Goal: Information Seeking & Learning: Learn about a topic

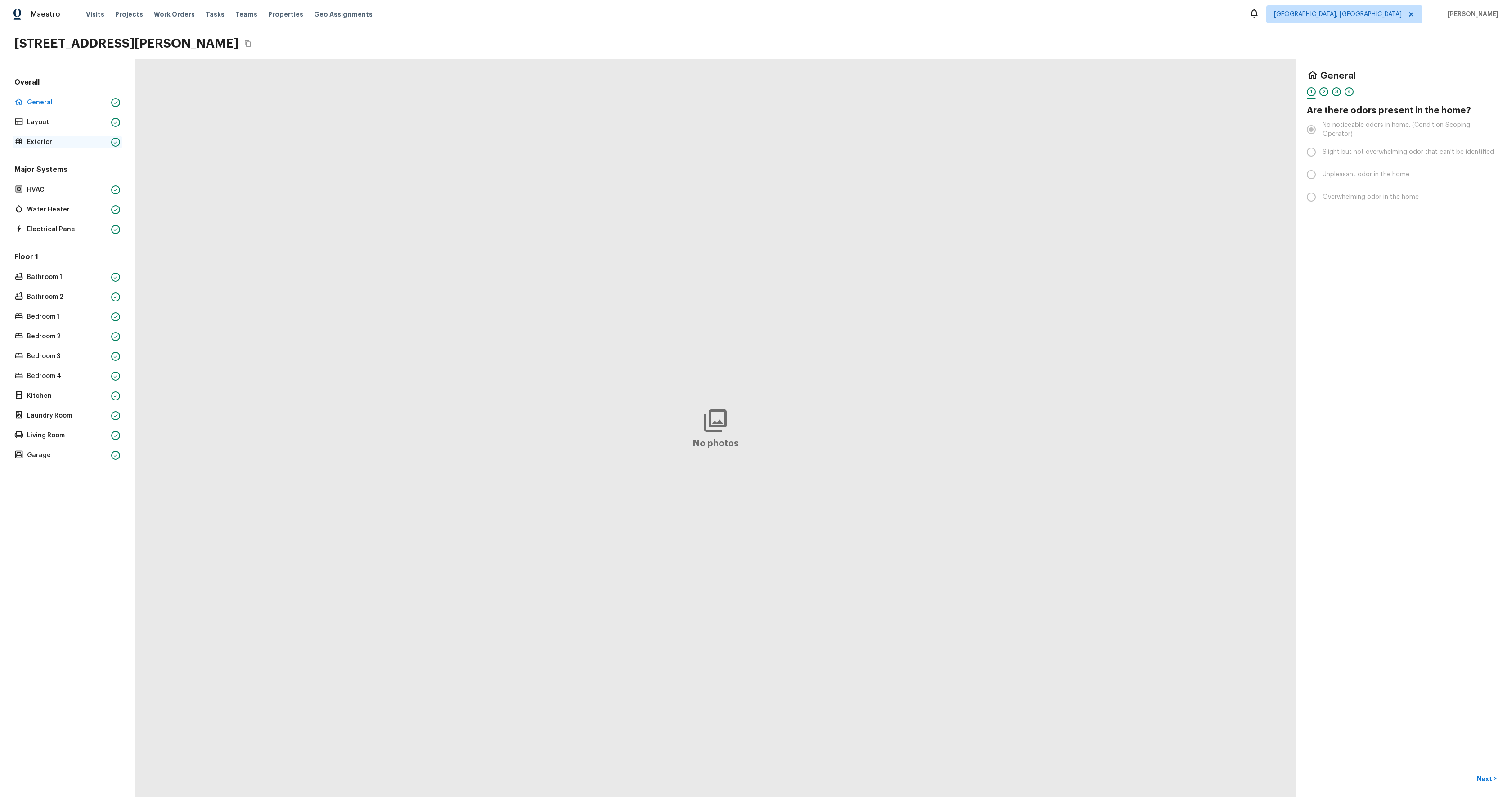
click at [49, 144] on p "Exterior" at bounding box center [67, 141] width 80 height 9
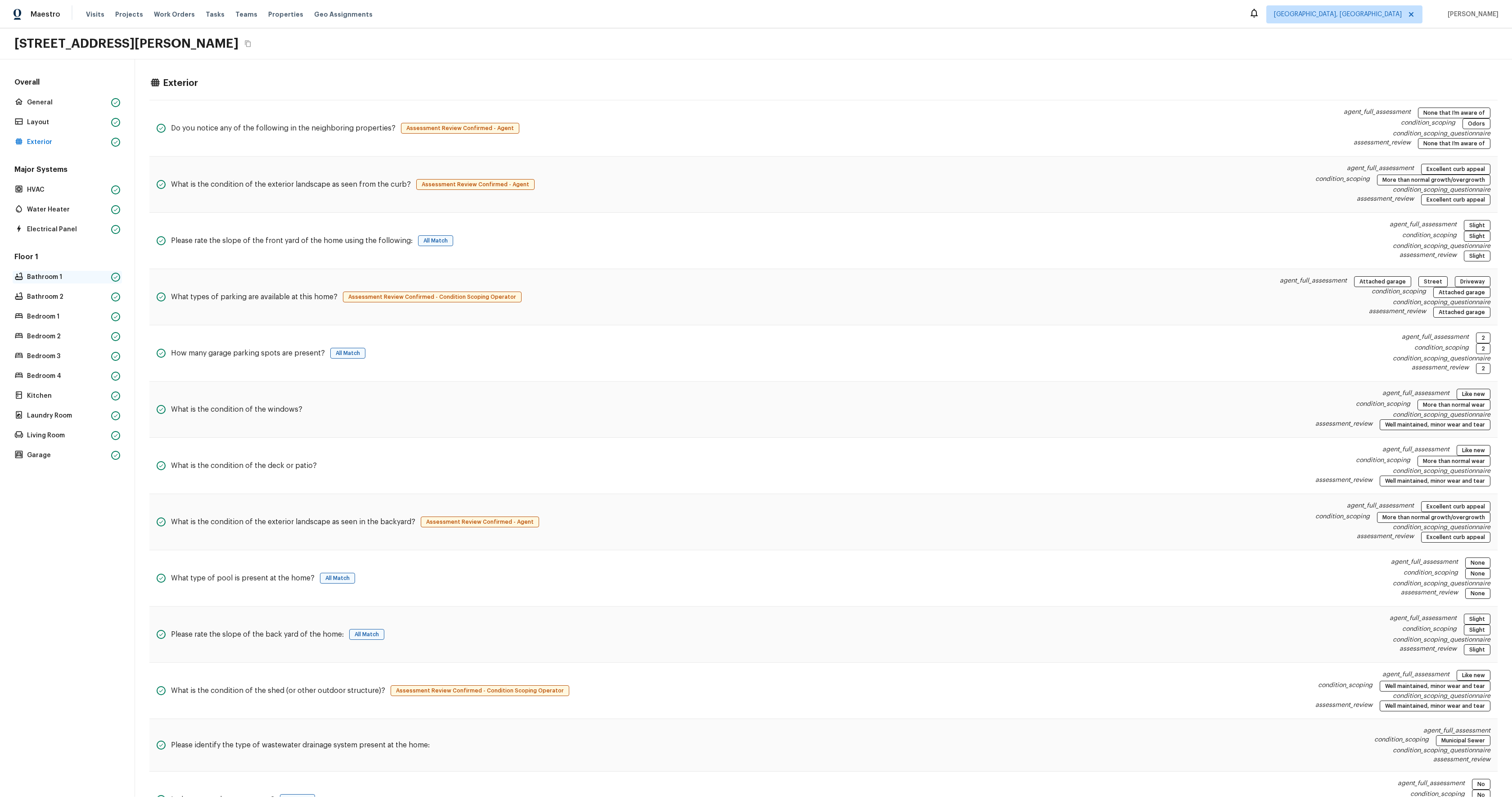
click at [56, 274] on p "Bathroom 1" at bounding box center [67, 277] width 80 height 9
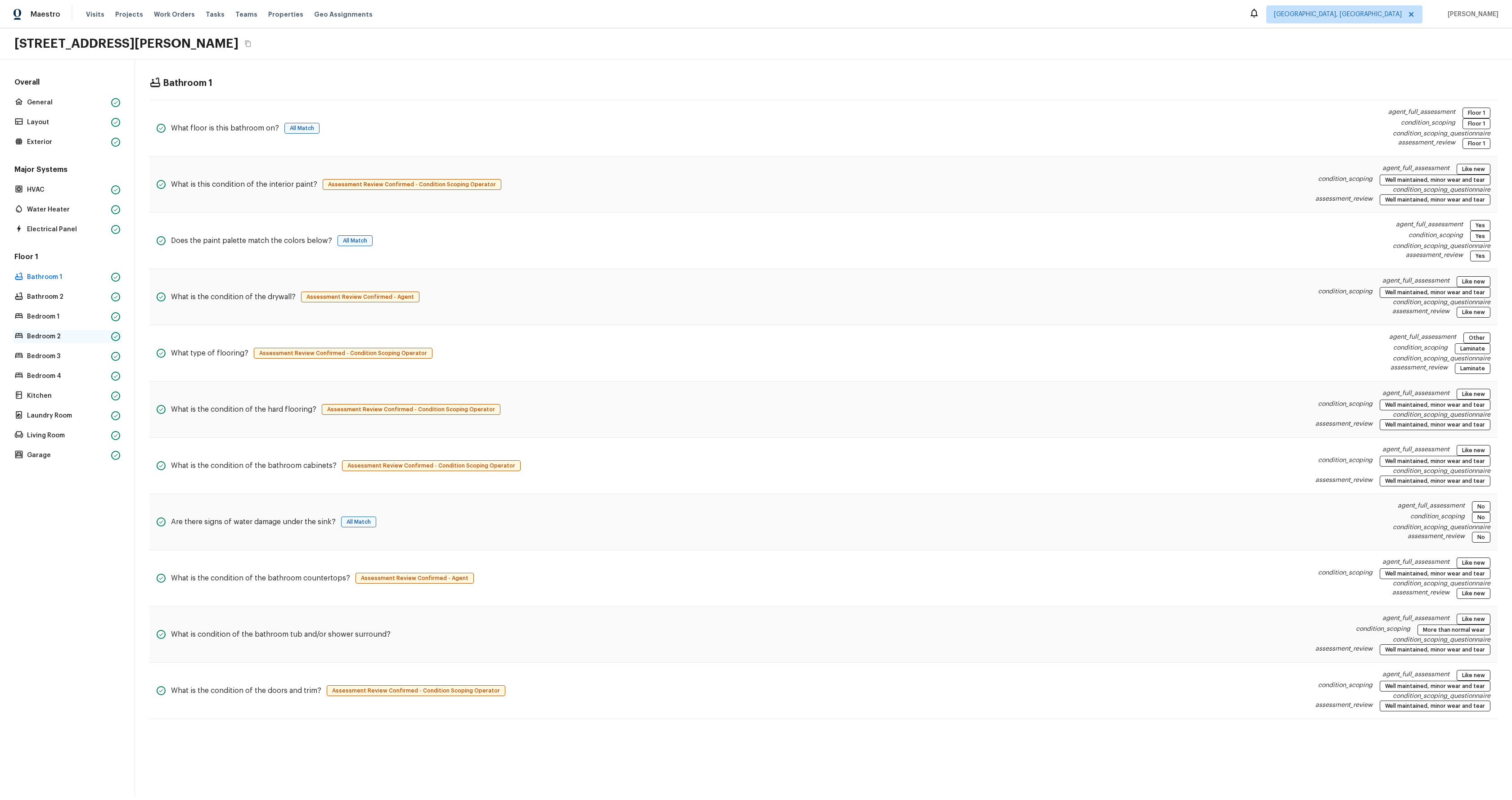
click at [55, 332] on p "Bedroom 2" at bounding box center [67, 336] width 80 height 9
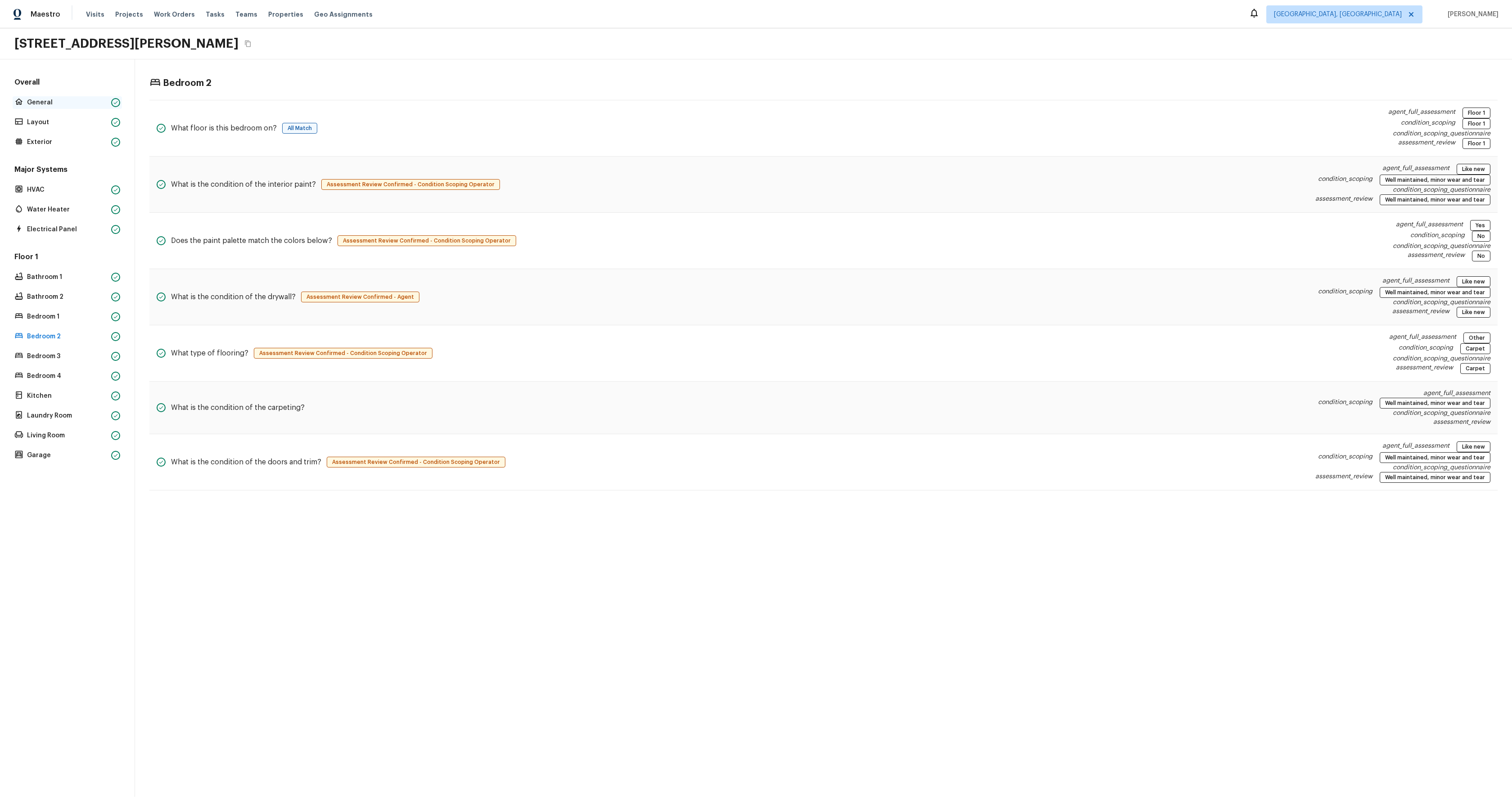
click at [42, 100] on p "General" at bounding box center [67, 102] width 80 height 9
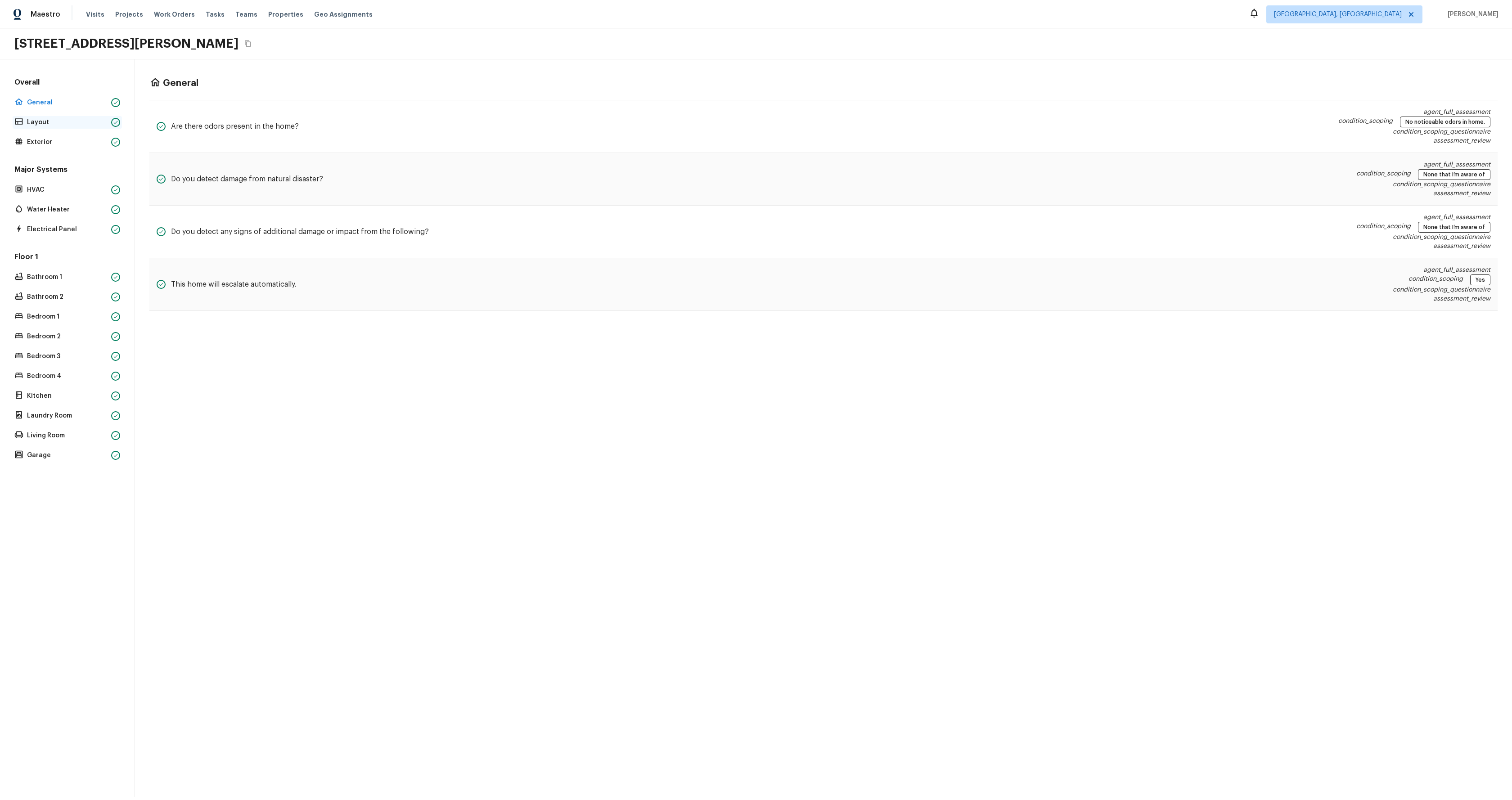
click at [48, 118] on p "Layout" at bounding box center [67, 122] width 80 height 9
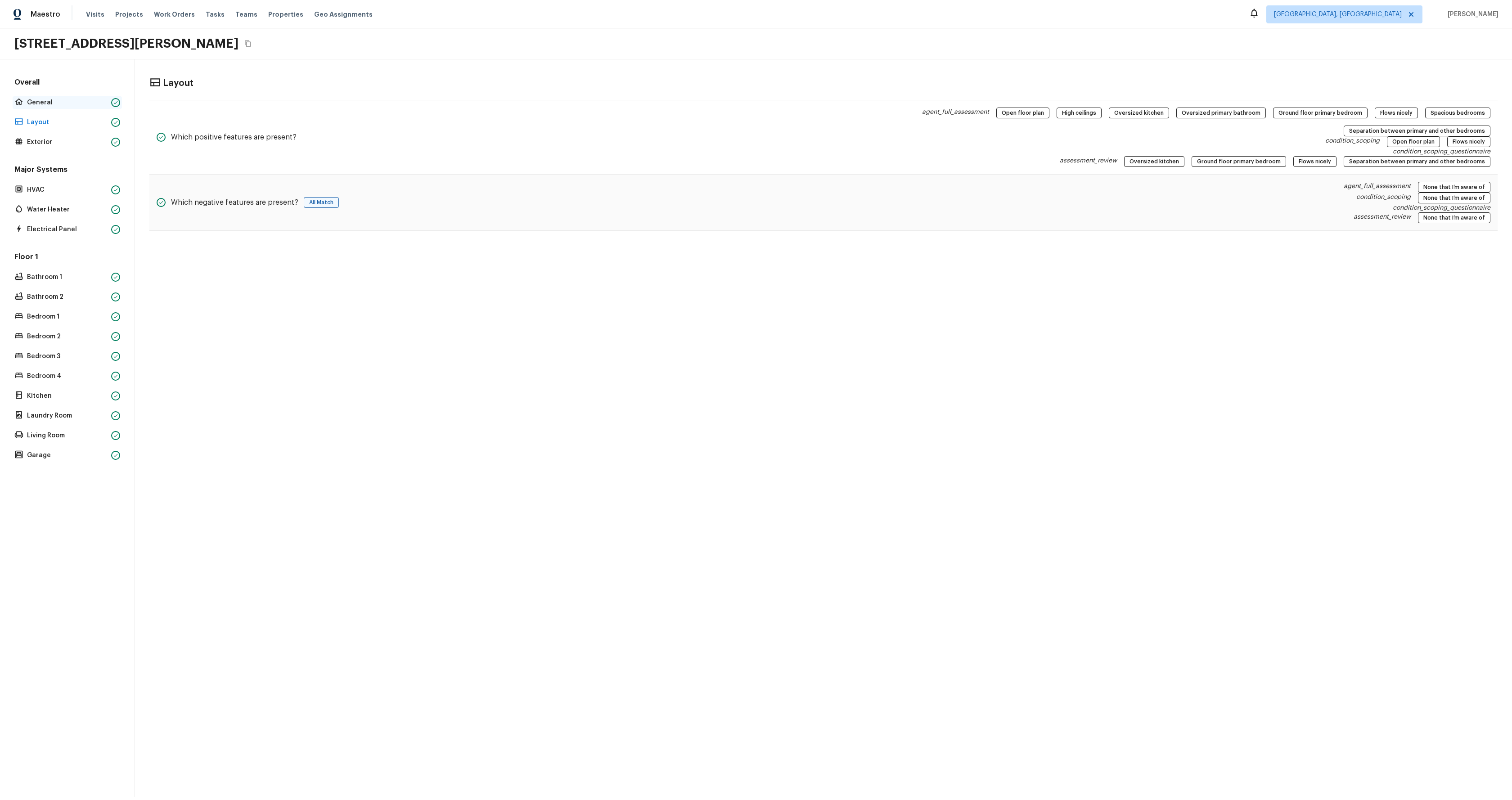
click at [50, 100] on p "General" at bounding box center [67, 102] width 80 height 9
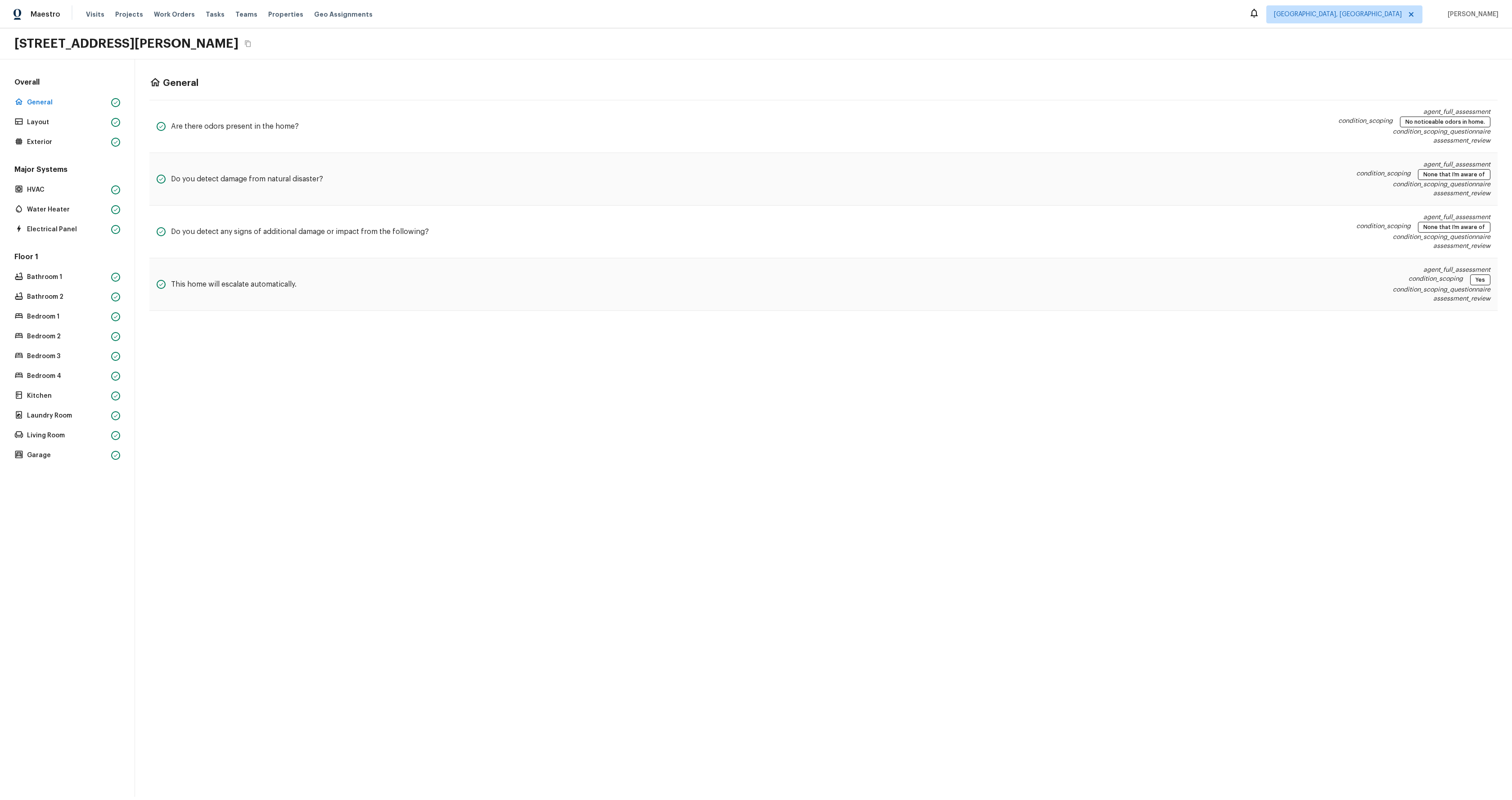
click at [50, 132] on div "Overall General Layout Exterior" at bounding box center [67, 113] width 110 height 71
click at [46, 146] on p "Exterior" at bounding box center [67, 141] width 80 height 9
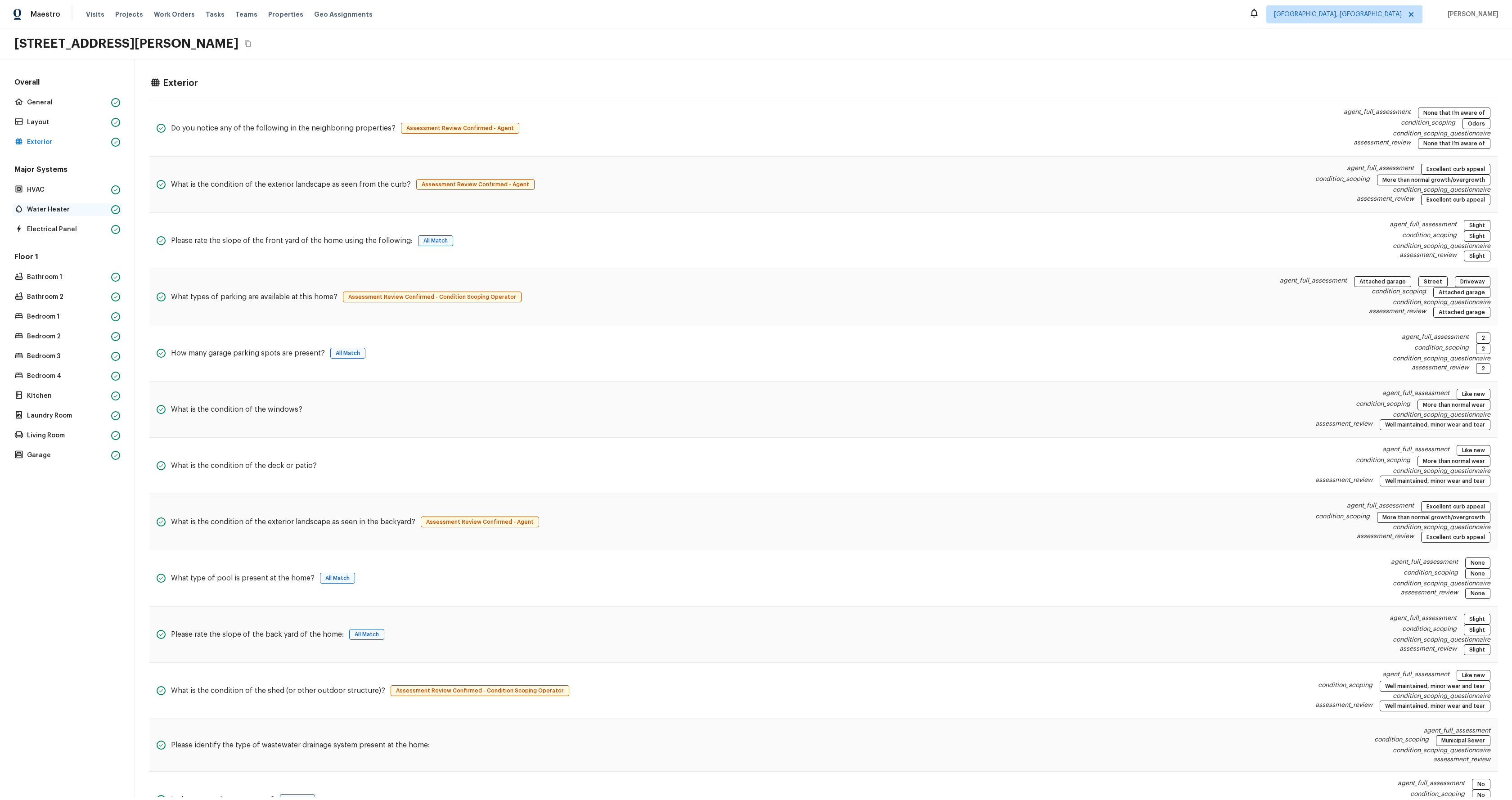
click at [58, 212] on p "Water Heater" at bounding box center [67, 210] width 80 height 9
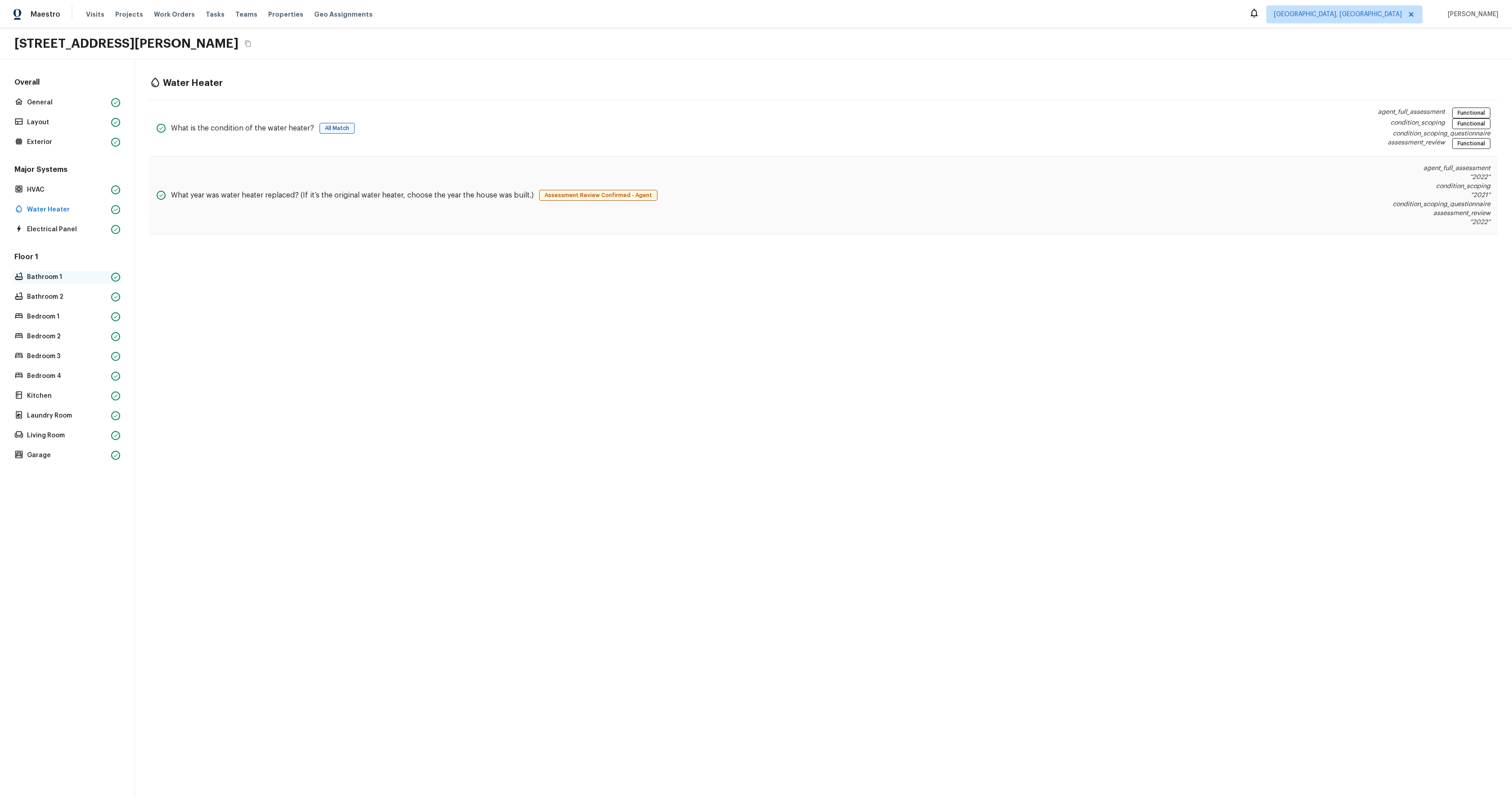
click at [56, 282] on div "Bathroom 1" at bounding box center [67, 277] width 110 height 13
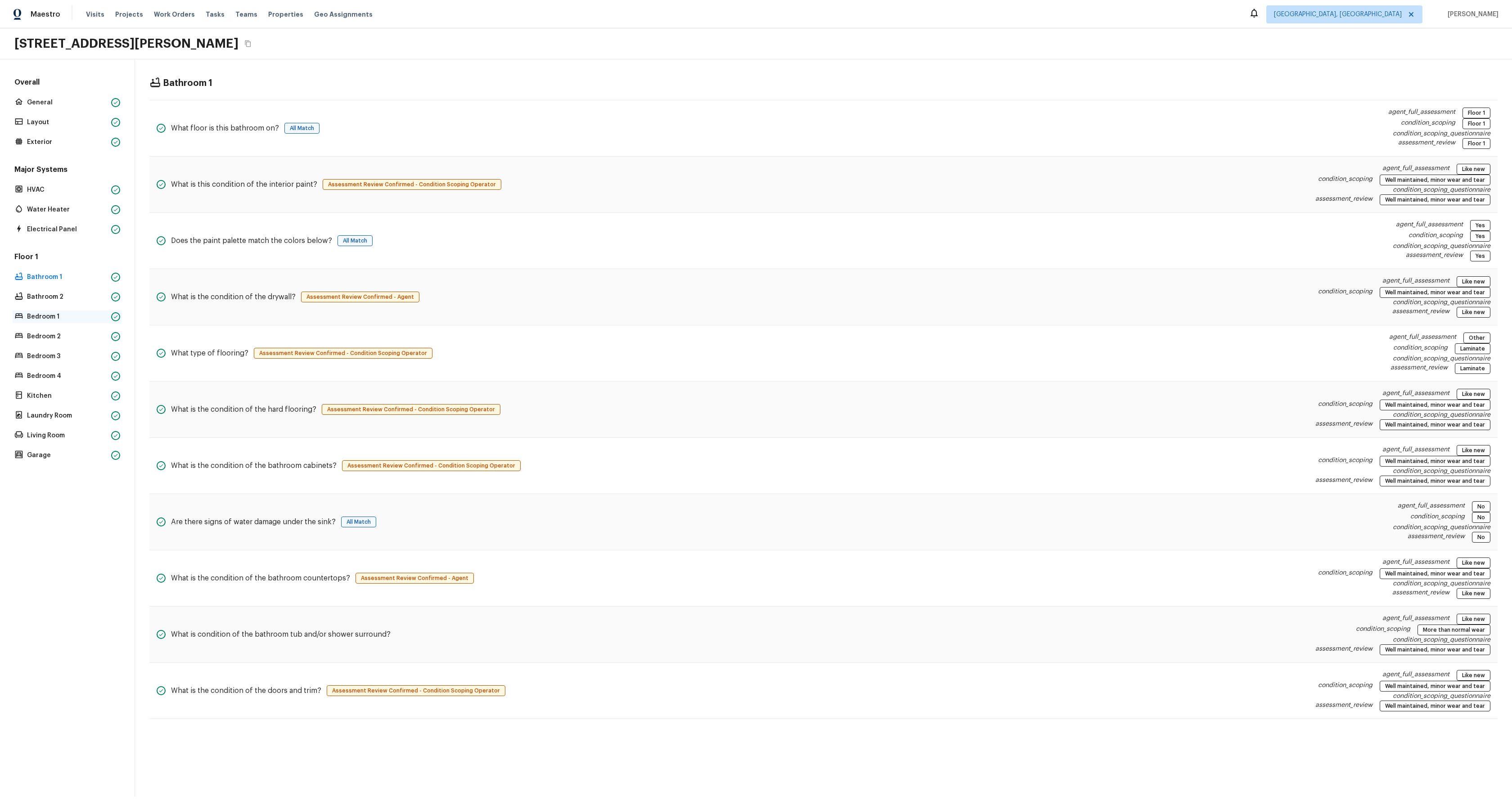
click at [58, 319] on p "Bedroom 1" at bounding box center [67, 316] width 80 height 9
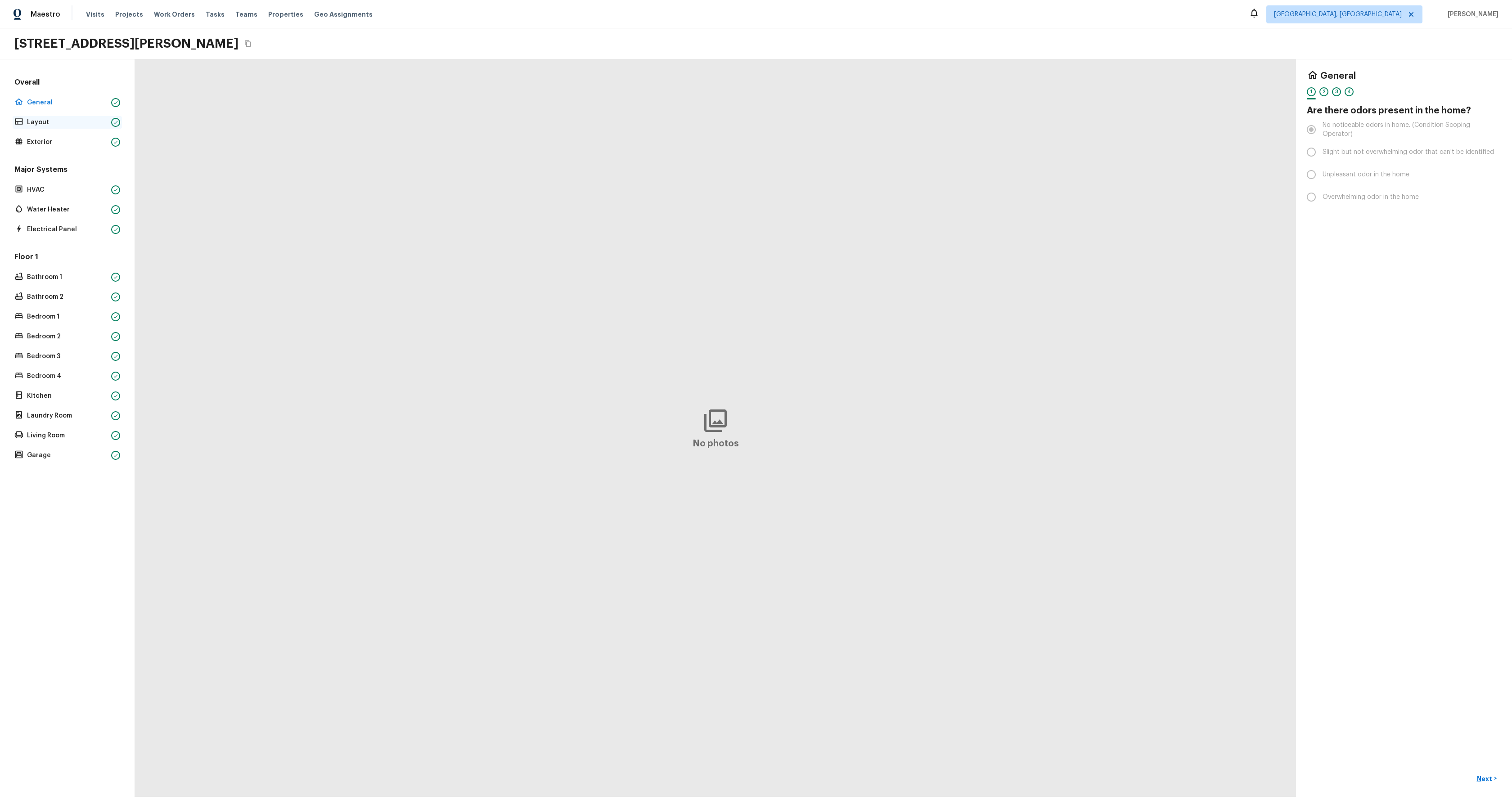
click at [39, 123] on p "Layout" at bounding box center [67, 122] width 80 height 9
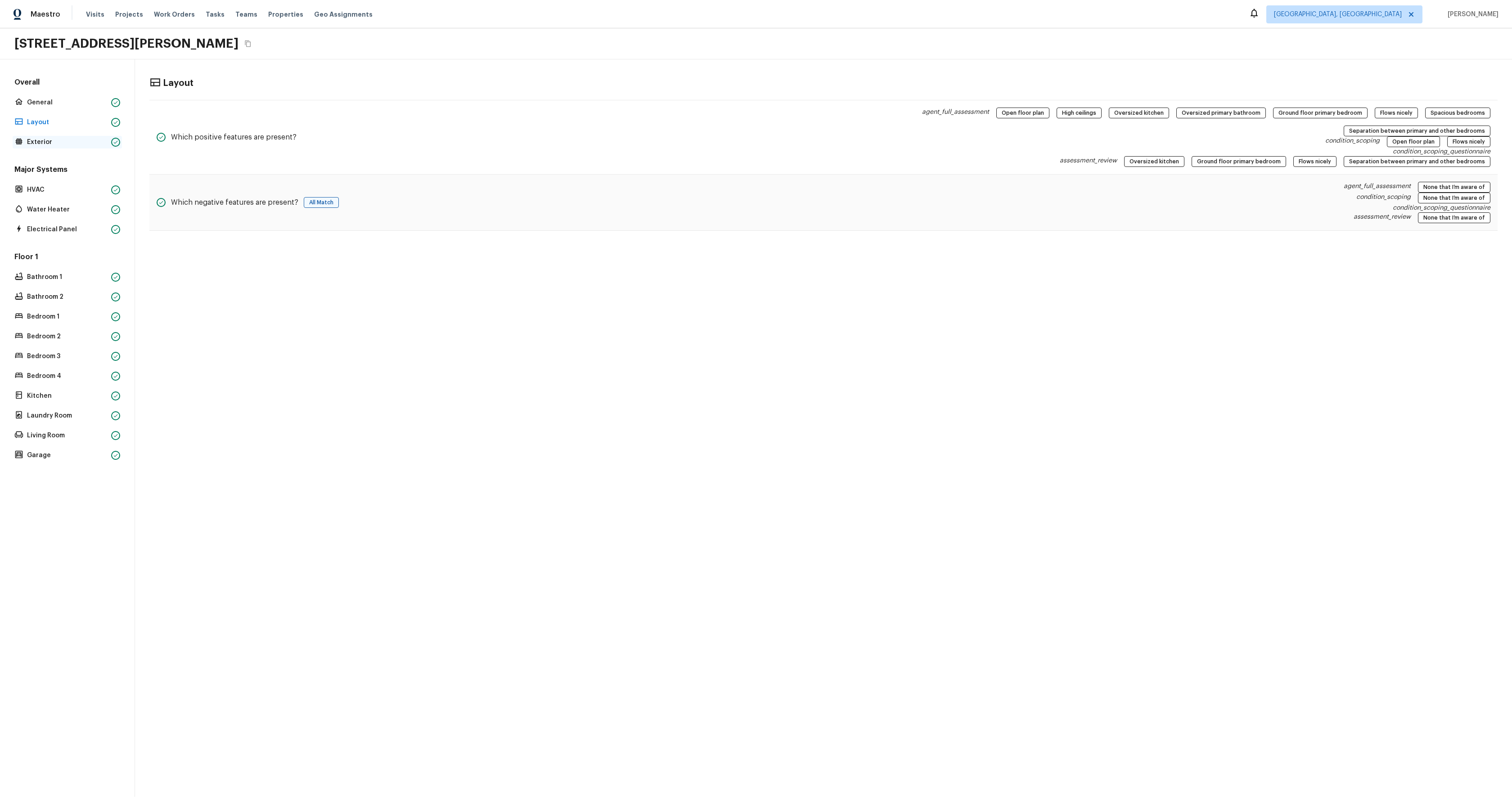
click at [50, 147] on div "Exterior" at bounding box center [67, 142] width 110 height 13
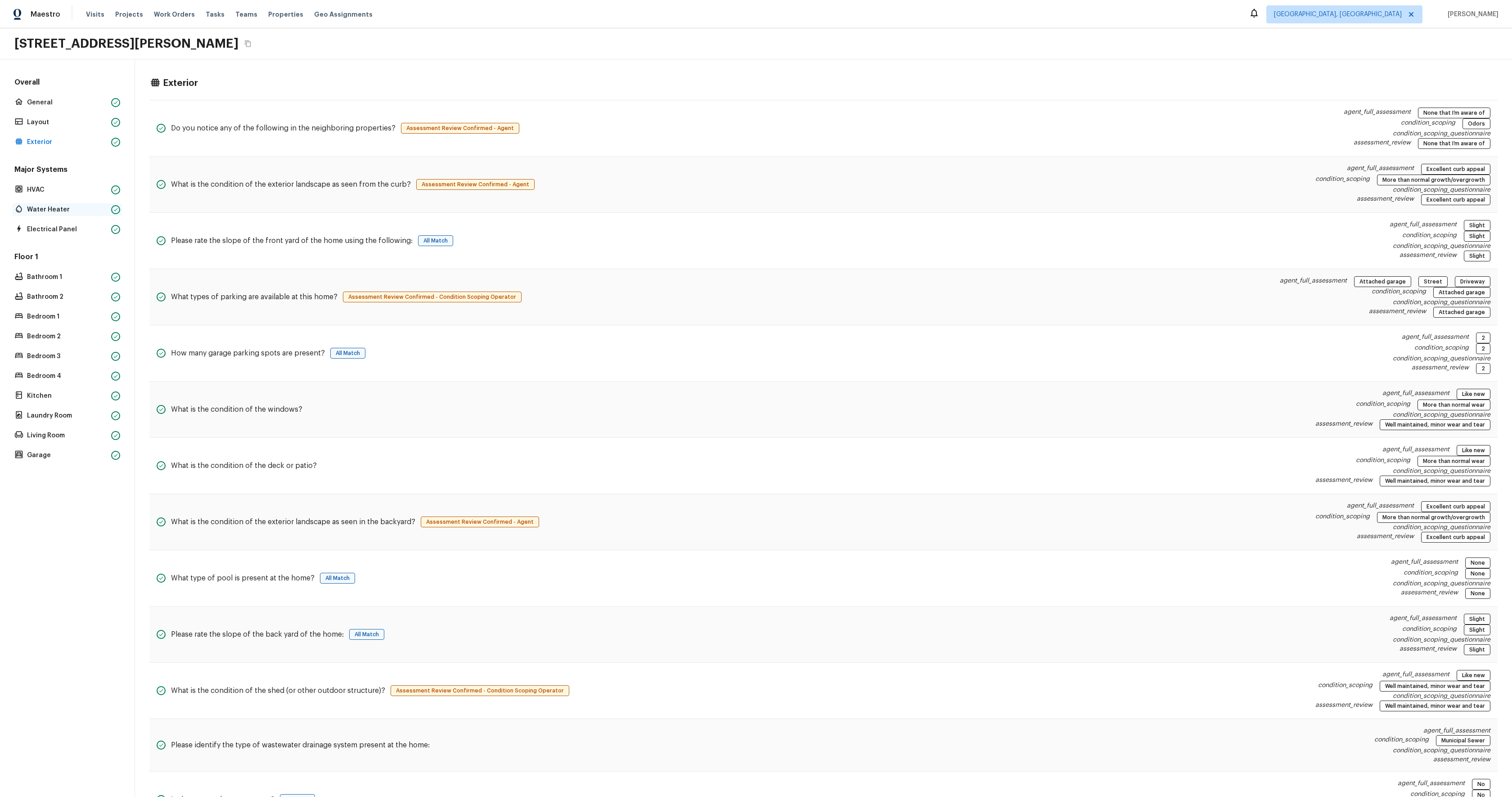
click at [50, 212] on p "Water Heater" at bounding box center [67, 210] width 80 height 9
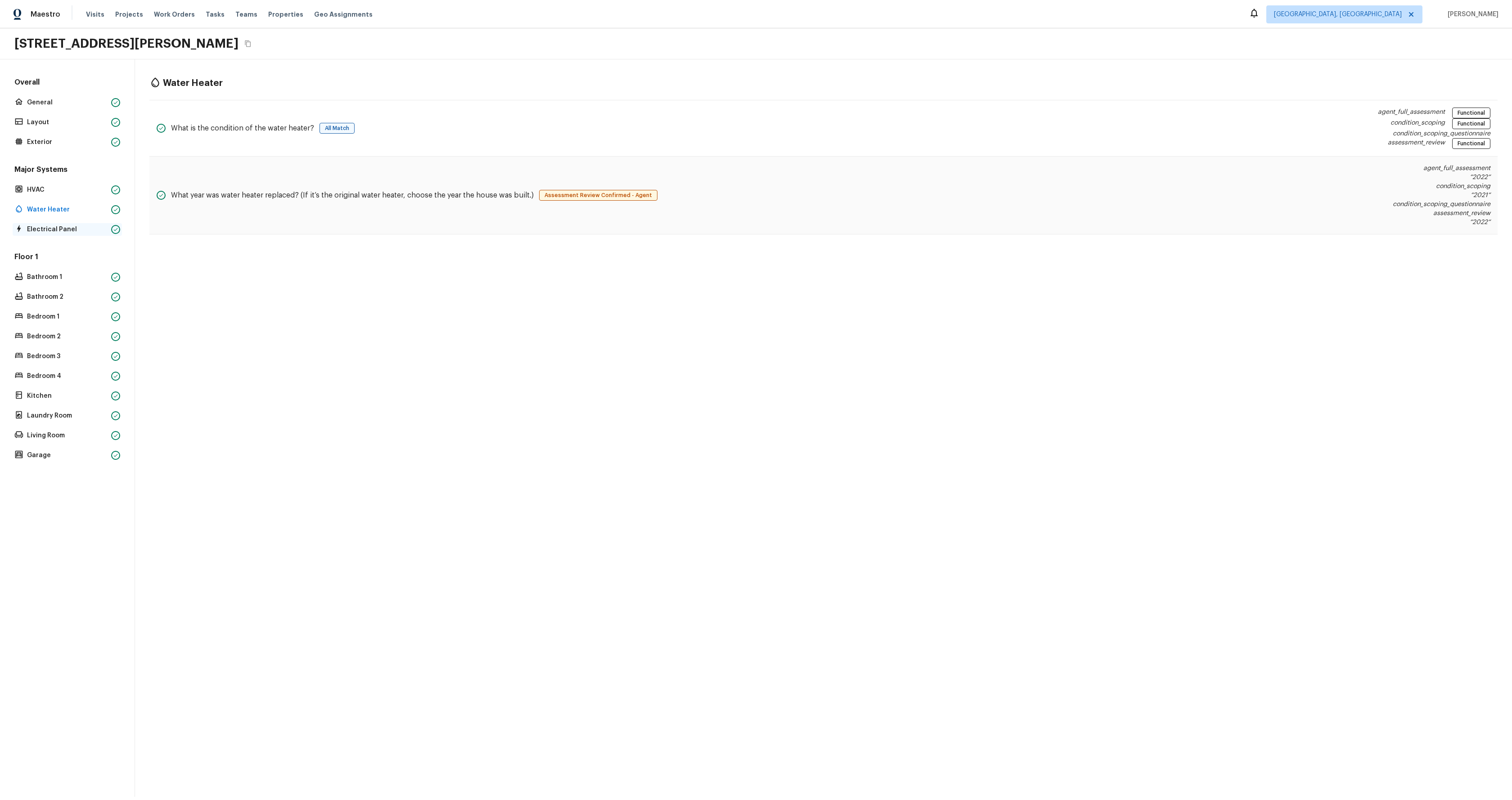
drag, startPoint x: 65, startPoint y: 228, endPoint x: 61, endPoint y: 237, distance: 9.8
click at [65, 228] on p "Electrical Panel" at bounding box center [67, 229] width 80 height 9
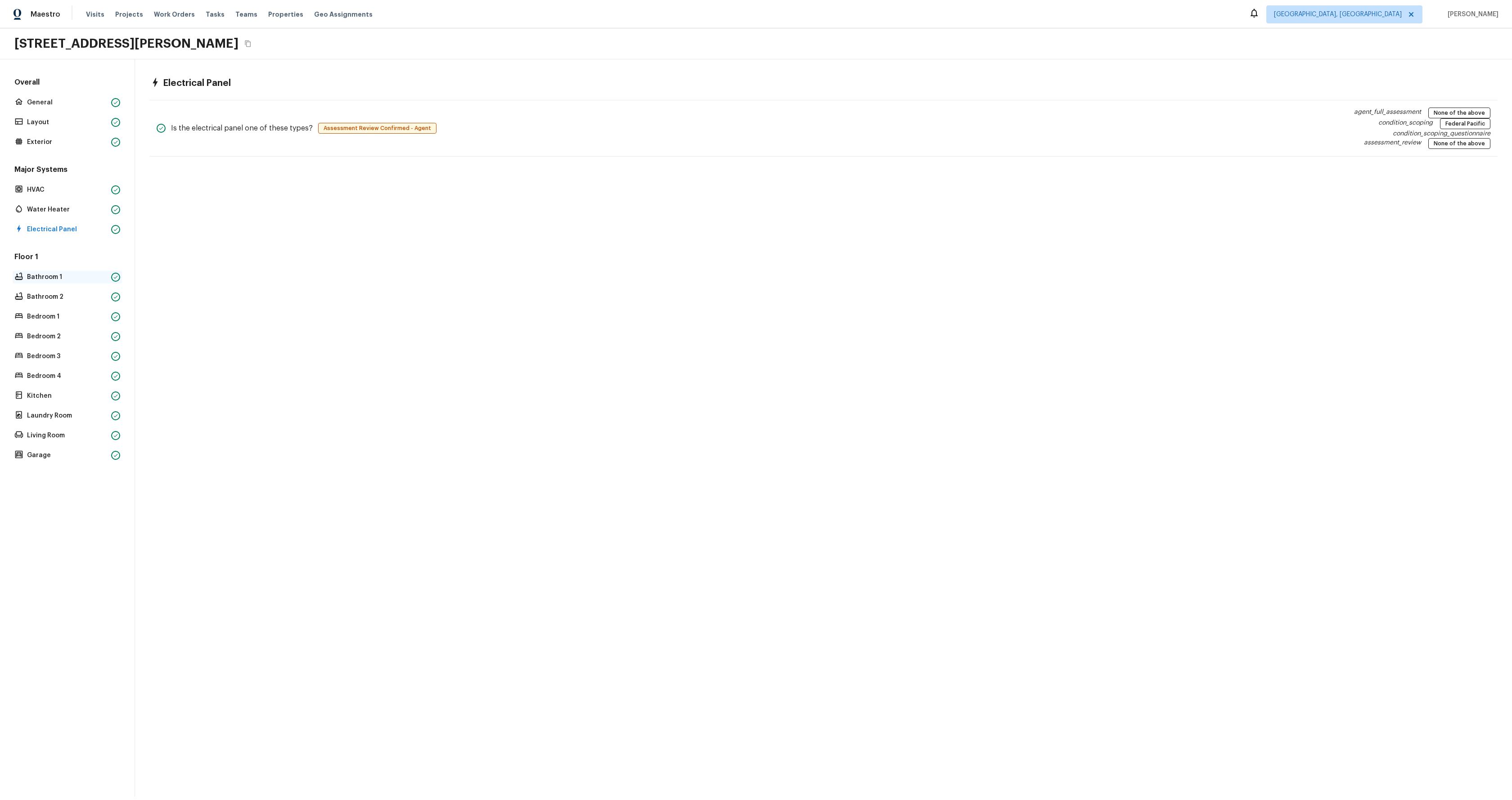
click at [46, 280] on p "Bathroom 1" at bounding box center [67, 277] width 80 height 9
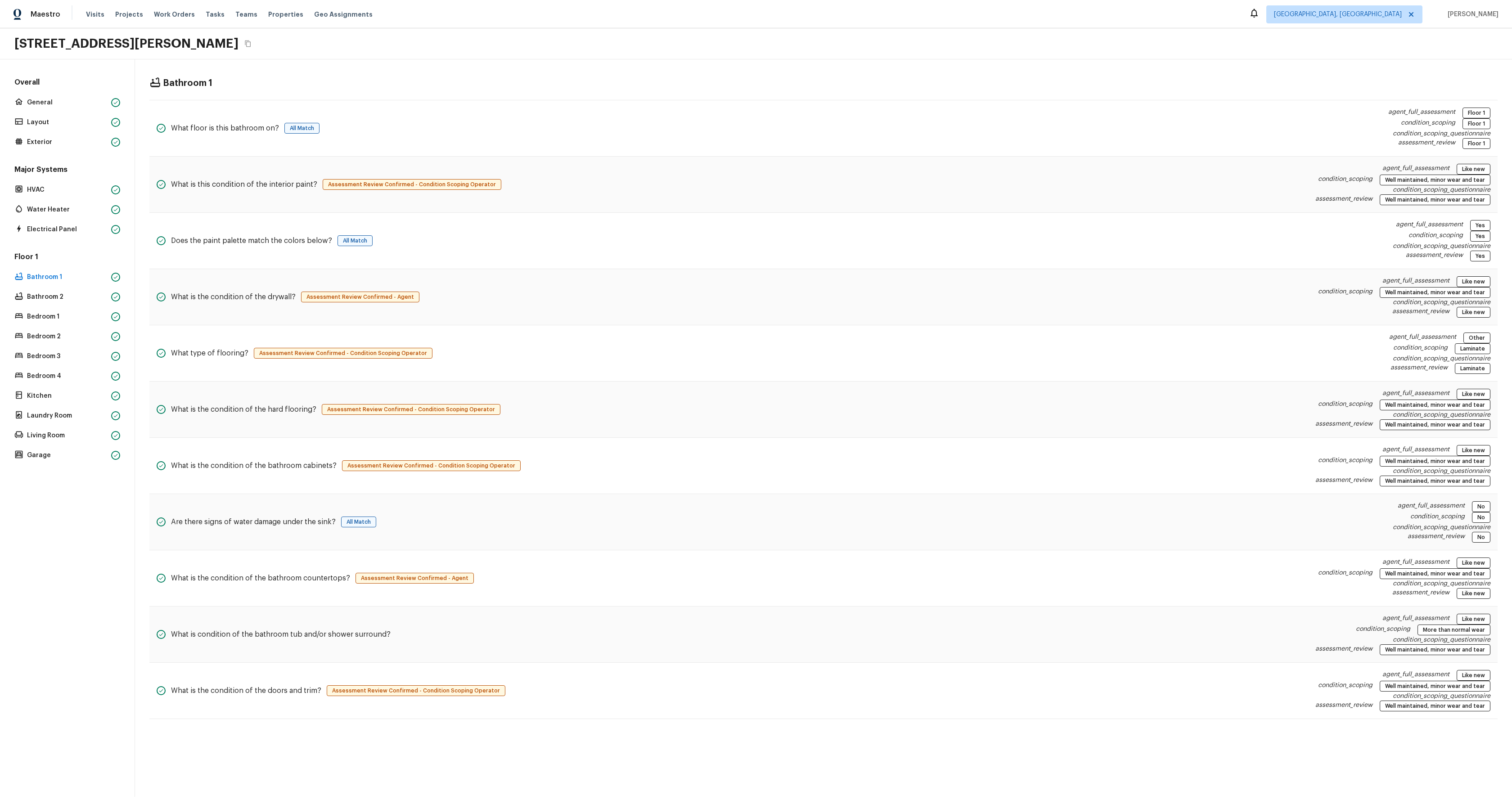
click at [44, 329] on div "Floor 1 Bathroom 1 Bathroom 2 Bedroom 1 Bedroom 2 Bedroom 3 Bedroom 4 Kitchen L…" at bounding box center [67, 356] width 110 height 210
click at [46, 335] on p "Bedroom 2" at bounding box center [67, 336] width 80 height 9
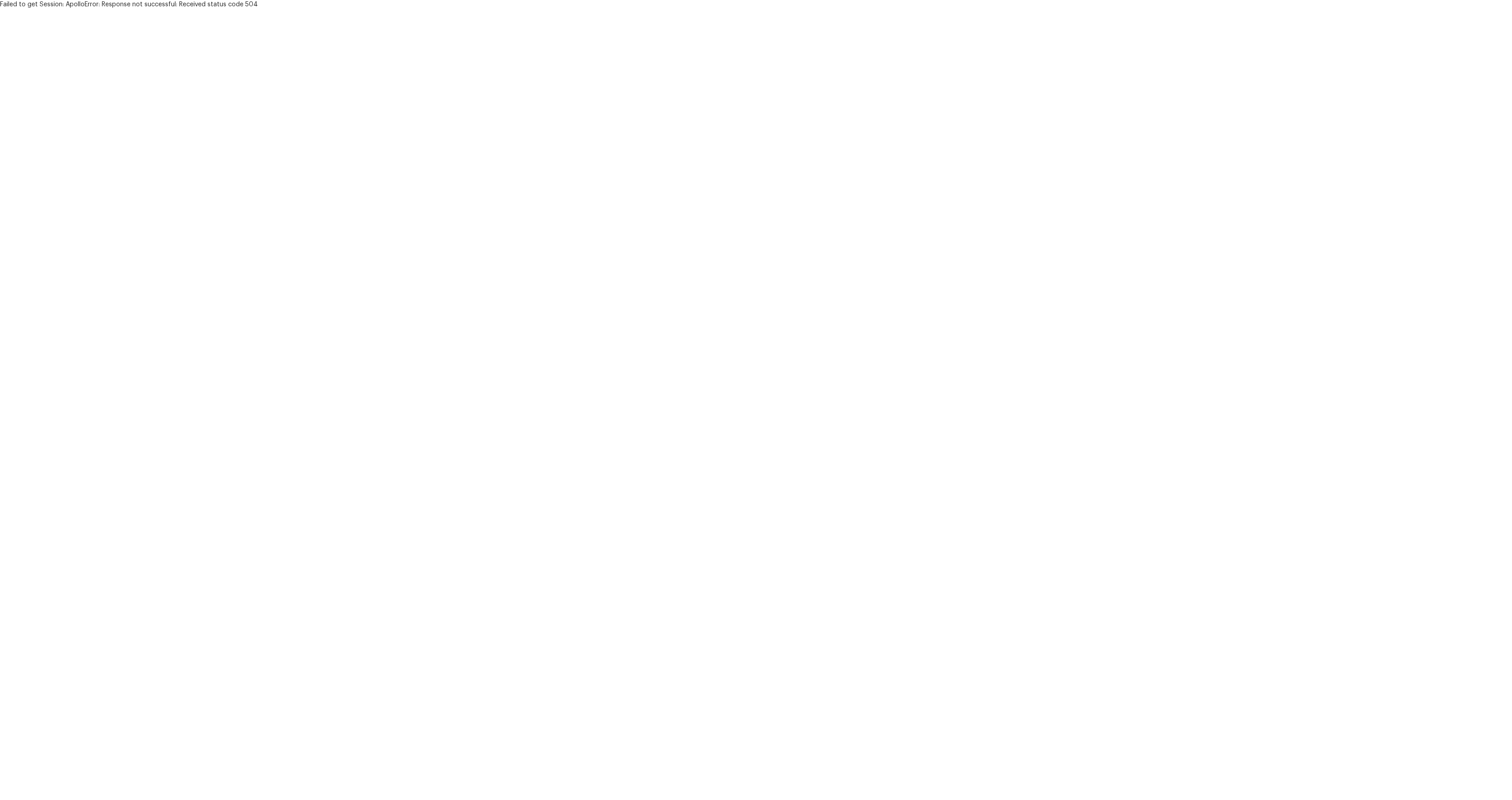
drag, startPoint x: 181, startPoint y: 533, endPoint x: 180, endPoint y: 539, distance: 6.1
click at [181, 9] on html "Failed to get Session: ApolloError: Response not successful: Received status co…" at bounding box center [756, 4] width 1512 height 9
click at [247, 9] on html "Failed to get Session: ApolloError: Response not successful: Received status co…" at bounding box center [756, 4] width 1512 height 9
click at [248, 9] on html "Failed to get Session: ApolloError: Response not successful: Received status co…" at bounding box center [756, 4] width 1512 height 9
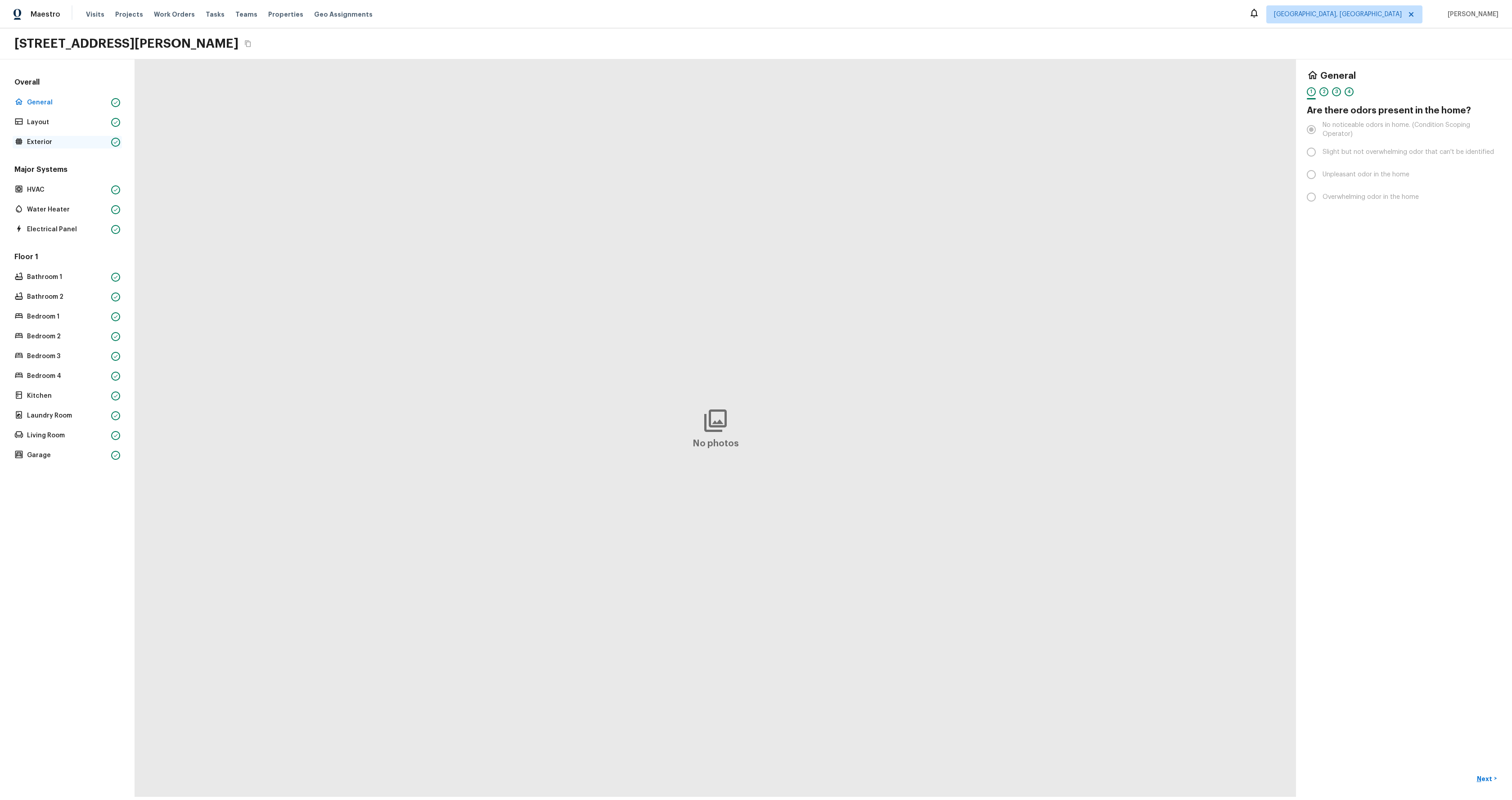
click at [42, 141] on p "Exterior" at bounding box center [67, 141] width 80 height 9
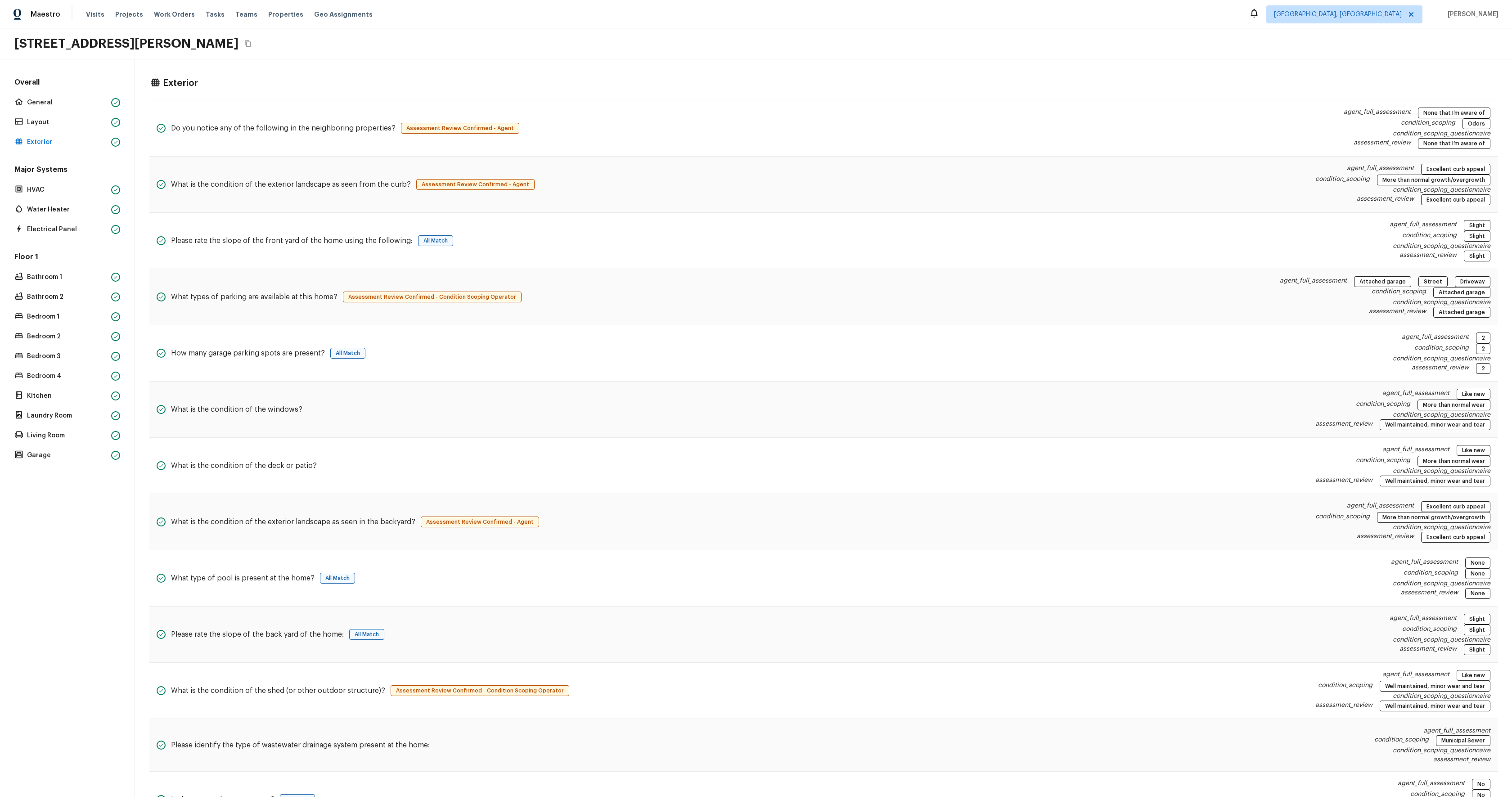
click at [65, 199] on div "Major Systems HVAC Water Heater Electrical Panel" at bounding box center [67, 200] width 110 height 71
click at [61, 206] on p "Water Heater" at bounding box center [67, 210] width 80 height 9
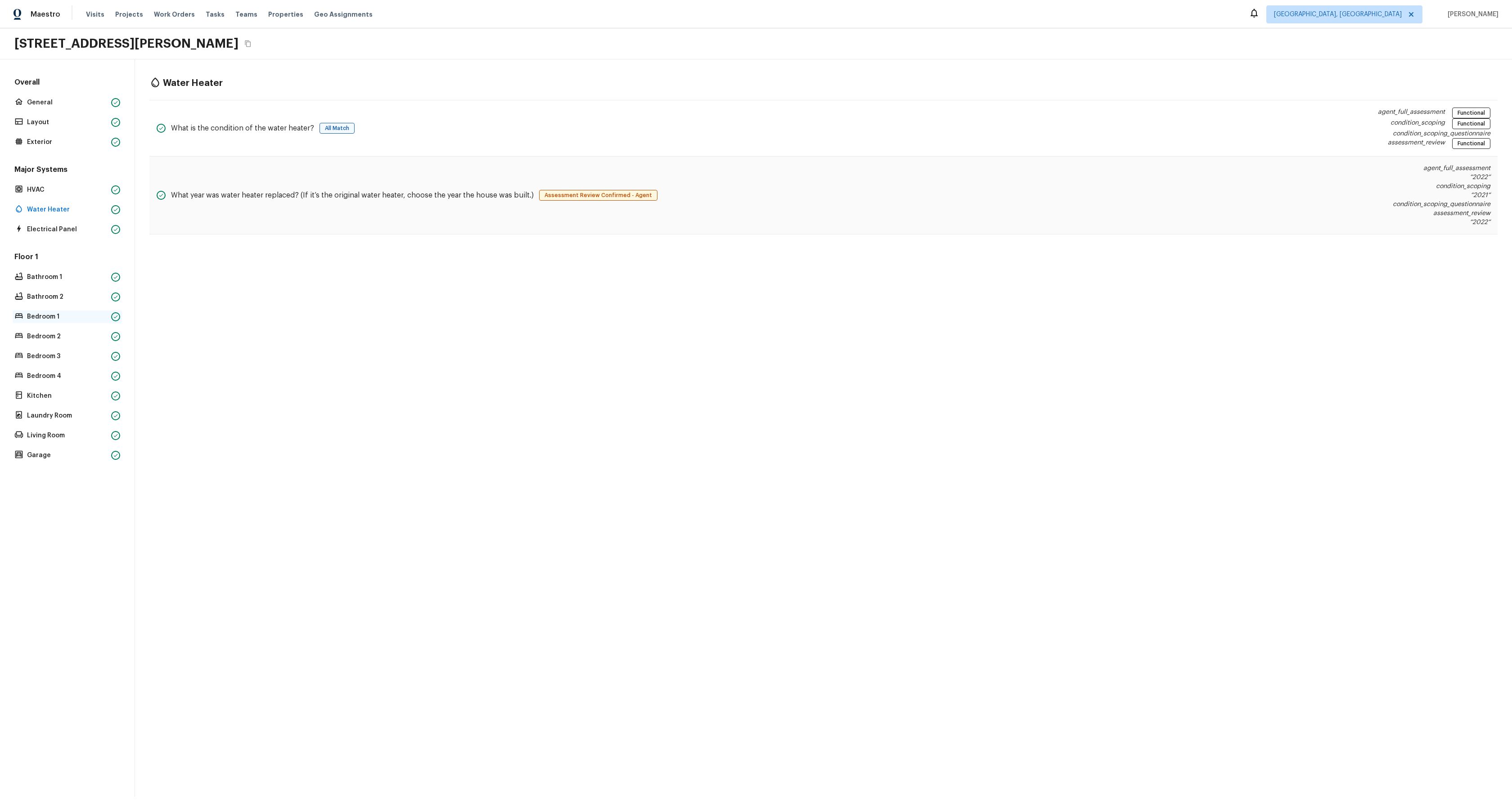
click at [50, 307] on div "Floor 1 Bathroom 1 Bathroom 2 Bedroom 1 Bedroom 2 Bedroom 3 Bedroom 4 Kitchen L…" at bounding box center [67, 356] width 110 height 210
click at [51, 312] on p "Bedroom 1" at bounding box center [67, 316] width 80 height 9
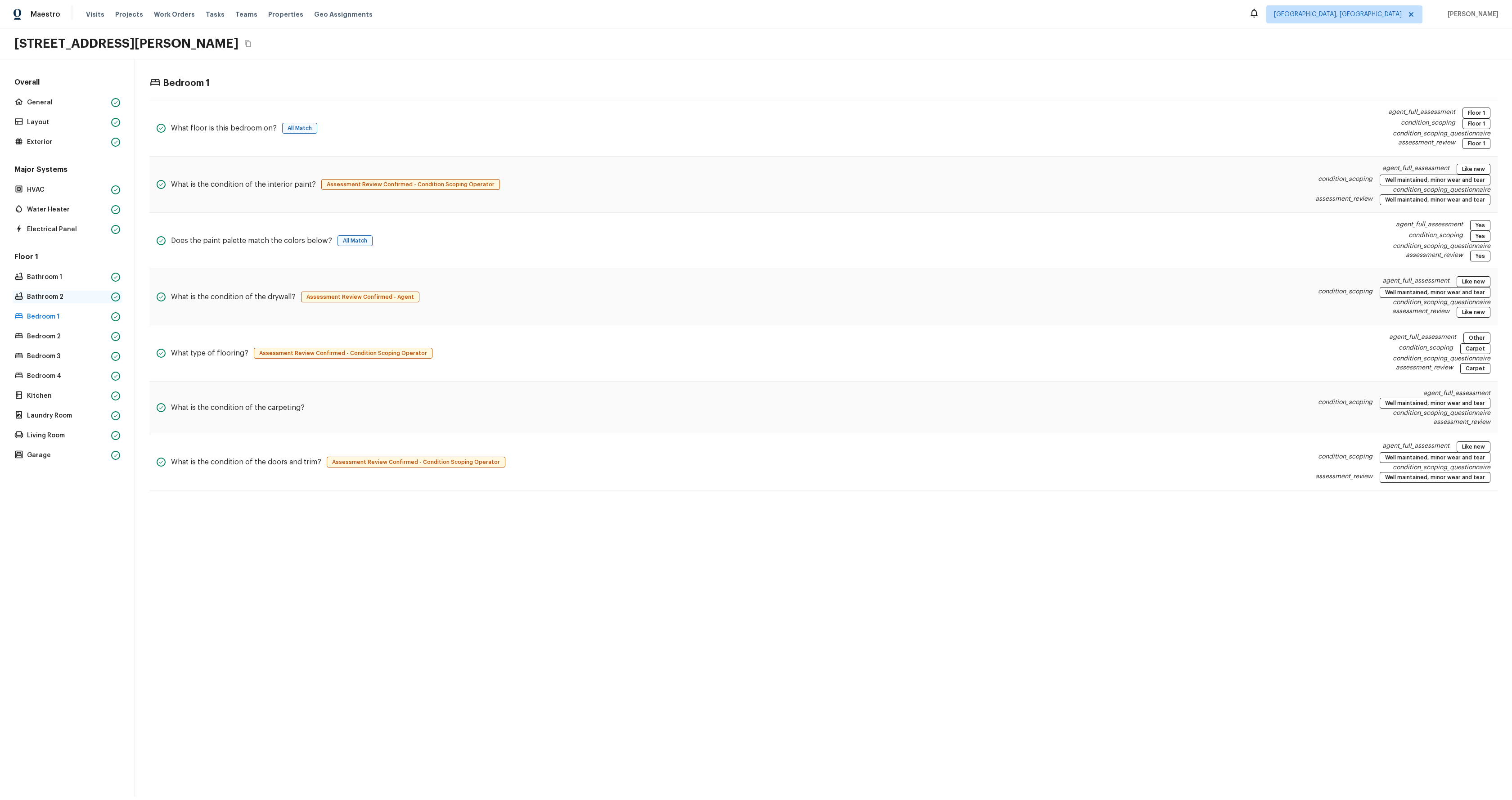
click at [60, 294] on p "Bathroom 2" at bounding box center [67, 297] width 80 height 9
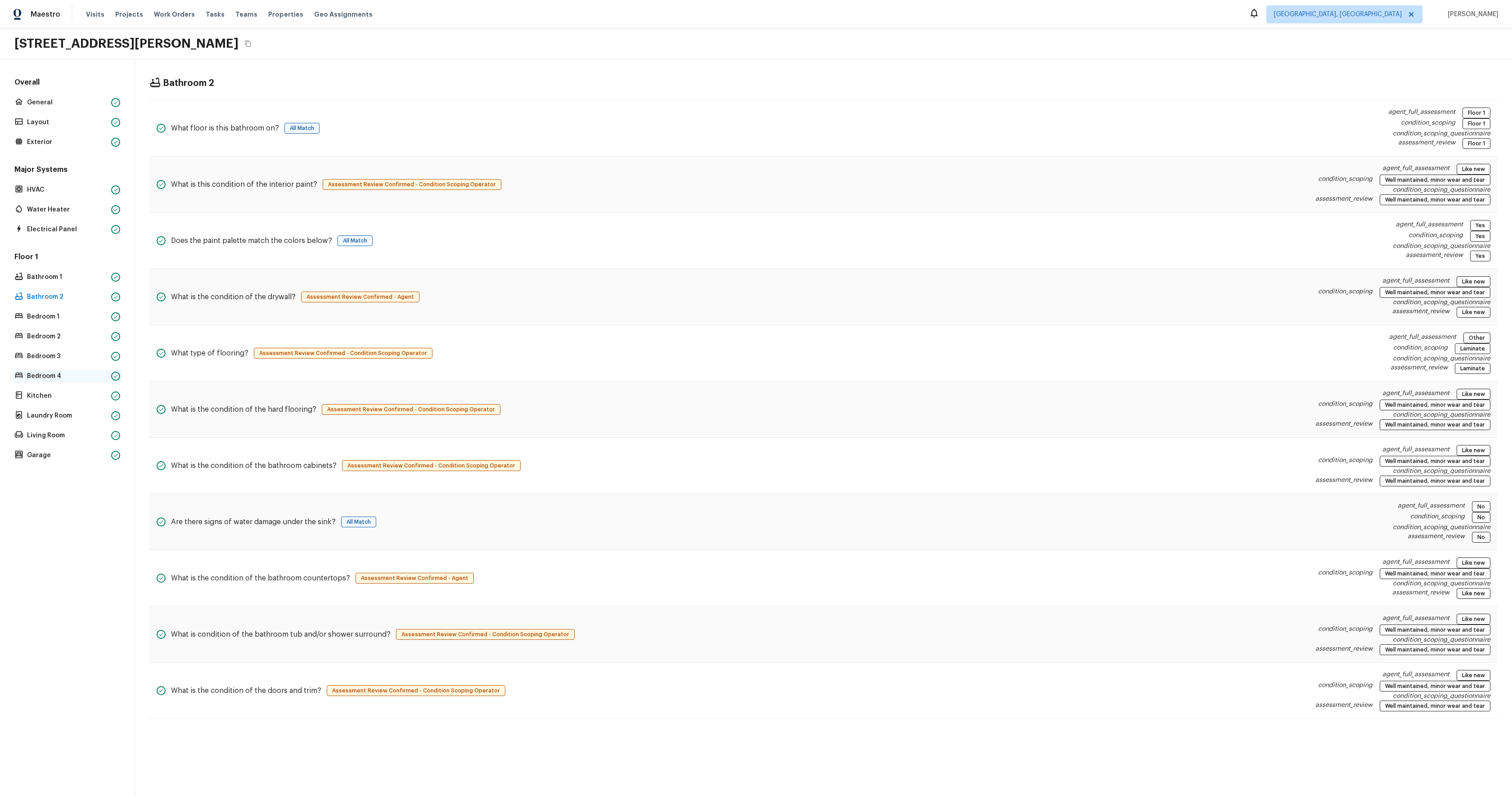
click at [52, 374] on p "Bedroom 4" at bounding box center [67, 376] width 80 height 9
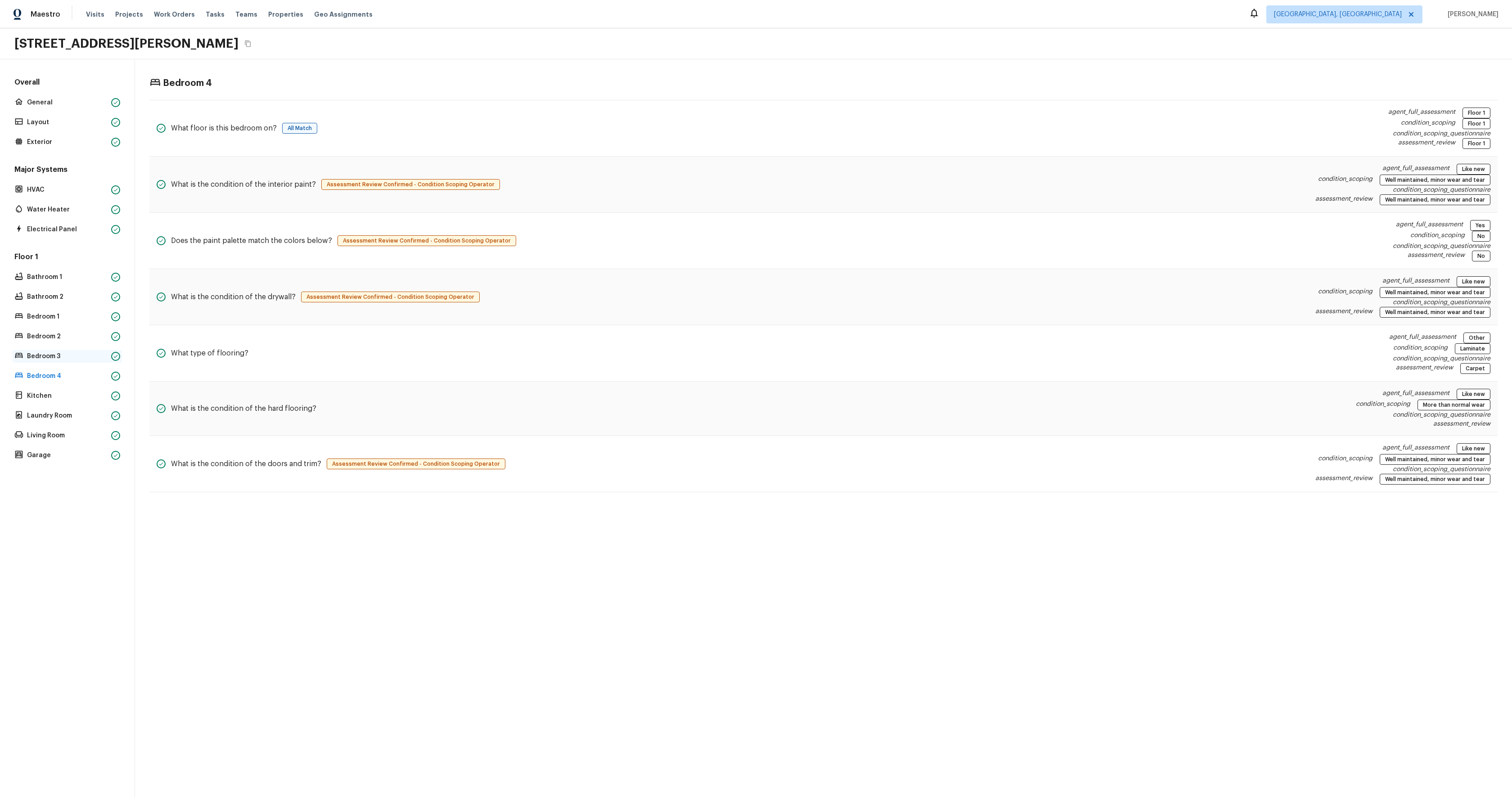
click at [33, 355] on p "Bedroom 3" at bounding box center [67, 356] width 80 height 9
click at [48, 315] on p "Bedroom 1" at bounding box center [67, 316] width 80 height 9
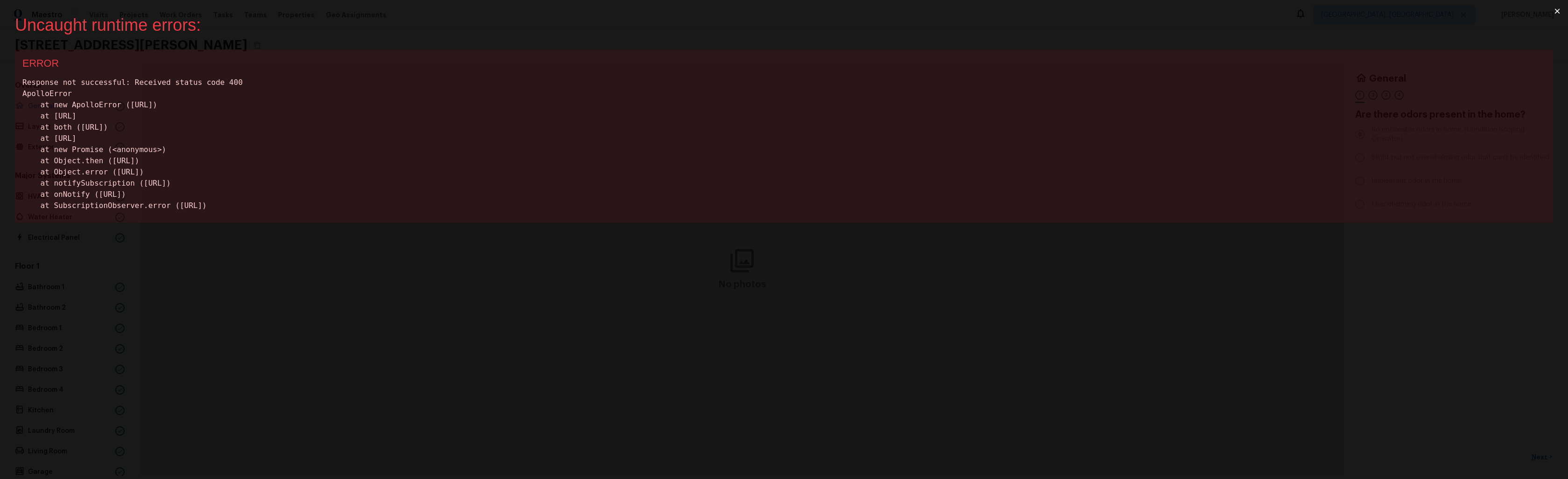
click at [274, 250] on div "Uncaught runtime errors: × ERROR Response not successful: Received status code …" at bounding box center [784, 239] width 1568 height 479
click at [1557, 13] on button "×" at bounding box center [1557, 11] width 21 height 23
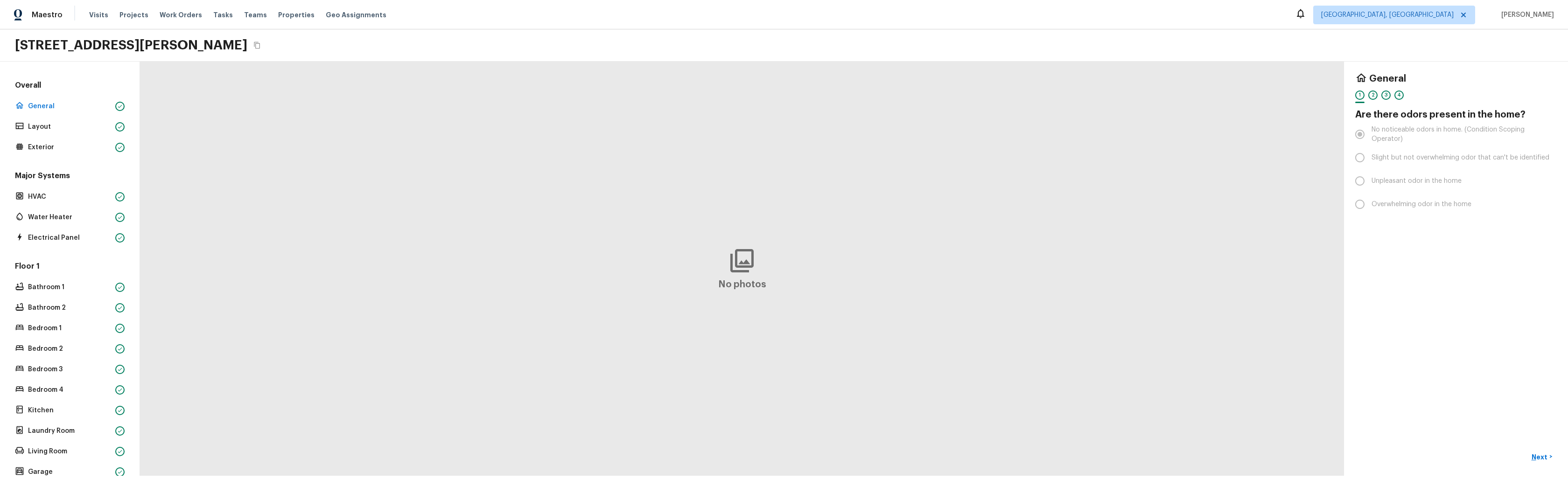
click at [68, 210] on div "Major Systems HVAC Water Heater Electrical Panel" at bounding box center [70, 207] width 114 height 73
click at [68, 213] on p "Water Heater" at bounding box center [70, 217] width 83 height 9
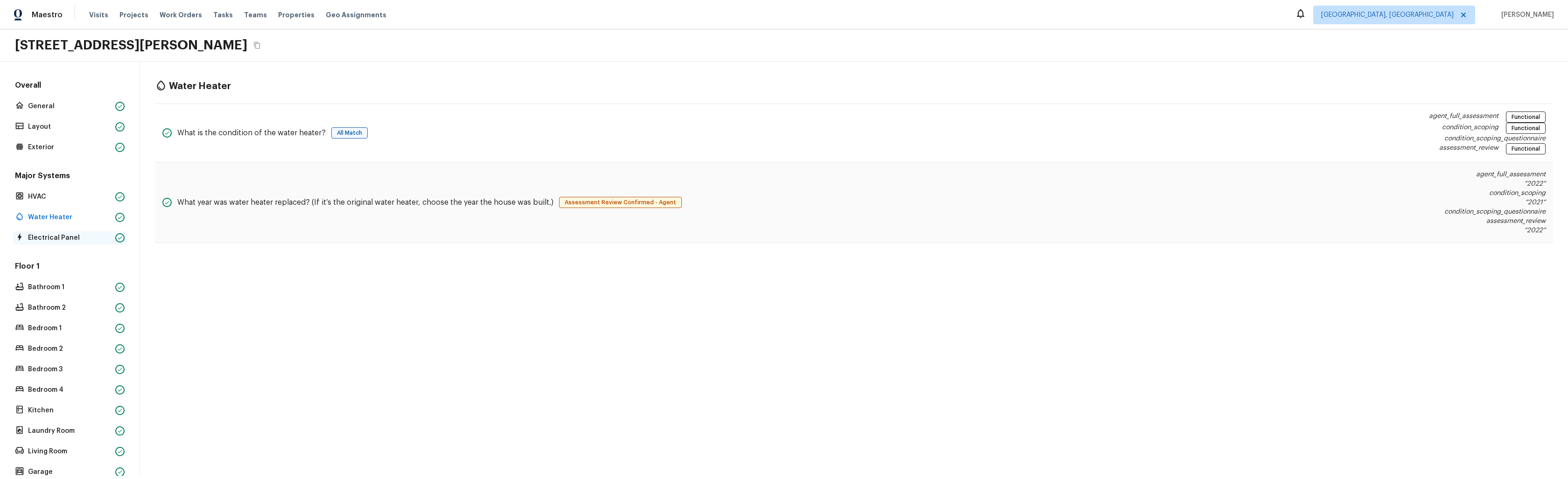
click at [72, 238] on p "Electrical Panel" at bounding box center [70, 238] width 83 height 9
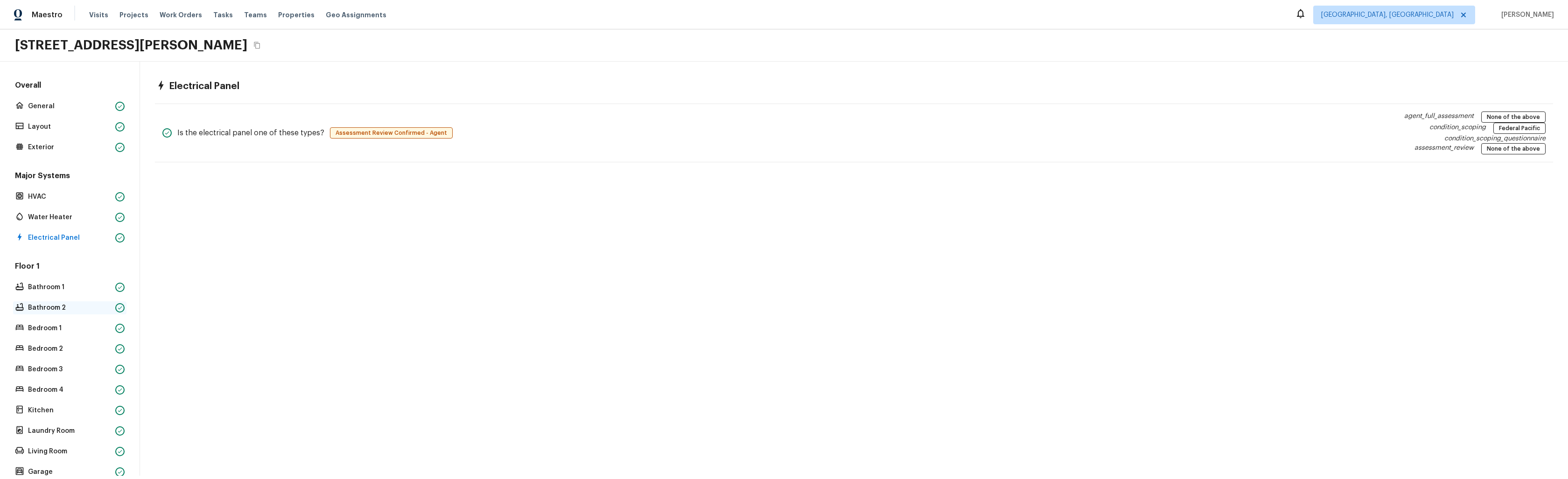
drag, startPoint x: 64, startPoint y: 301, endPoint x: 59, endPoint y: 312, distance: 12.1
click at [64, 301] on div "Floor 1 Bathroom 1 Bathroom 2 Bedroom 1 Bedroom 2 Bedroom 3 Bedroom 4 Kitchen L…" at bounding box center [70, 370] width 114 height 217
click at [59, 312] on p "Bathroom 2" at bounding box center [70, 308] width 83 height 9
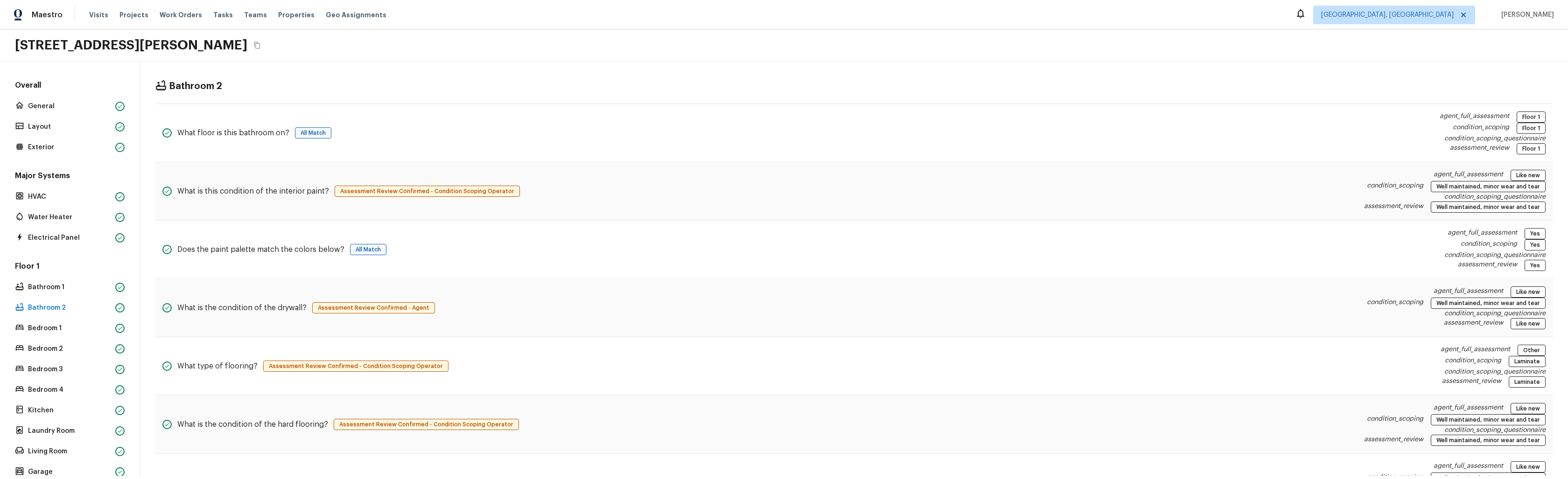
click at [450, 95] on div "Bathroom 2 What floor is this bathroom on? All Match agent_full_assessment Floo…" at bounding box center [853, 413] width 1428 height 703
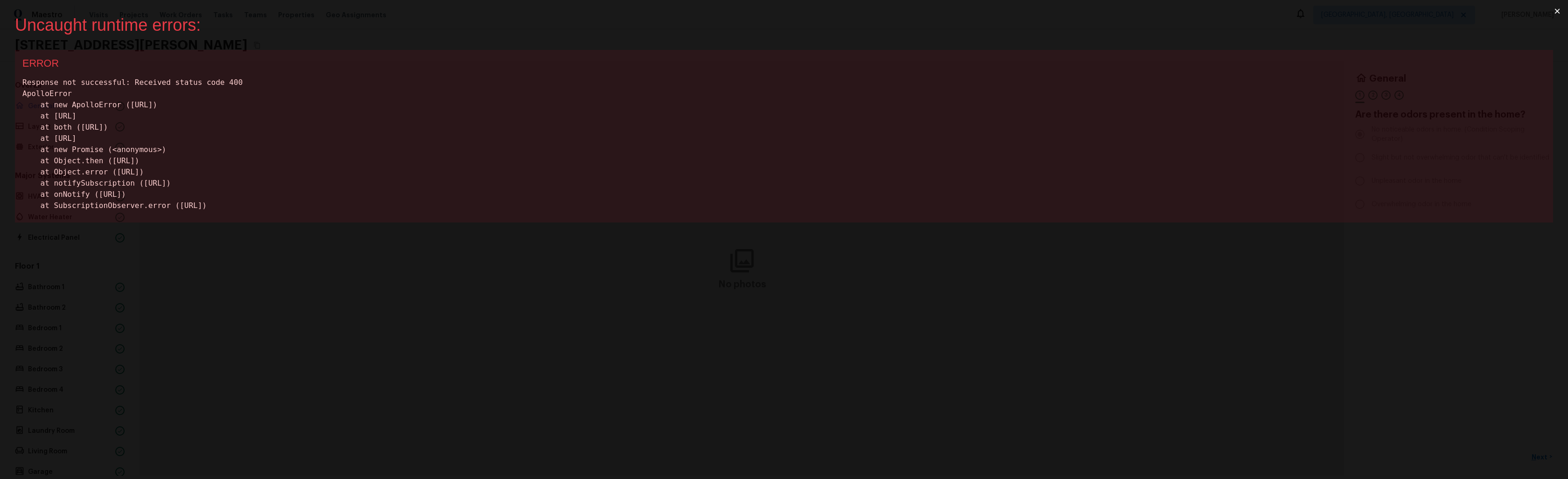
drag, startPoint x: 129, startPoint y: 255, endPoint x: 135, endPoint y: 257, distance: 6.3
click at [129, 255] on div "Uncaught runtime errors: × ERROR Response not successful: Received status code …" at bounding box center [784, 239] width 1568 height 479
click at [1562, 13] on button "×" at bounding box center [1557, 11] width 21 height 23
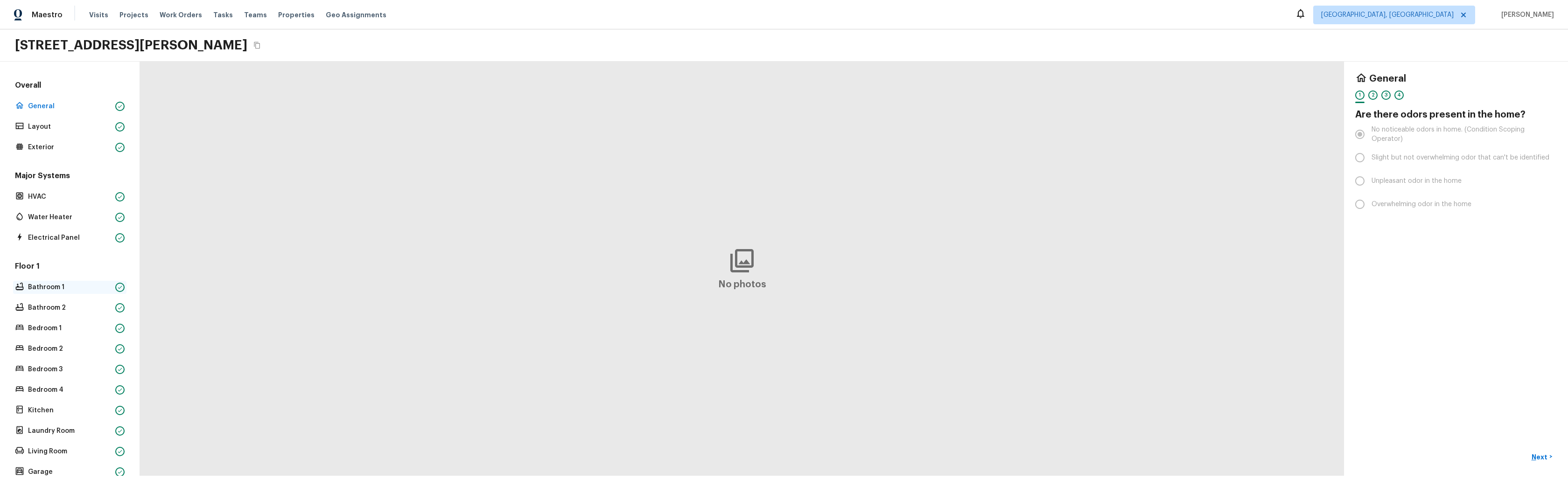
click at [46, 291] on p "Bathroom 1" at bounding box center [70, 287] width 83 height 9
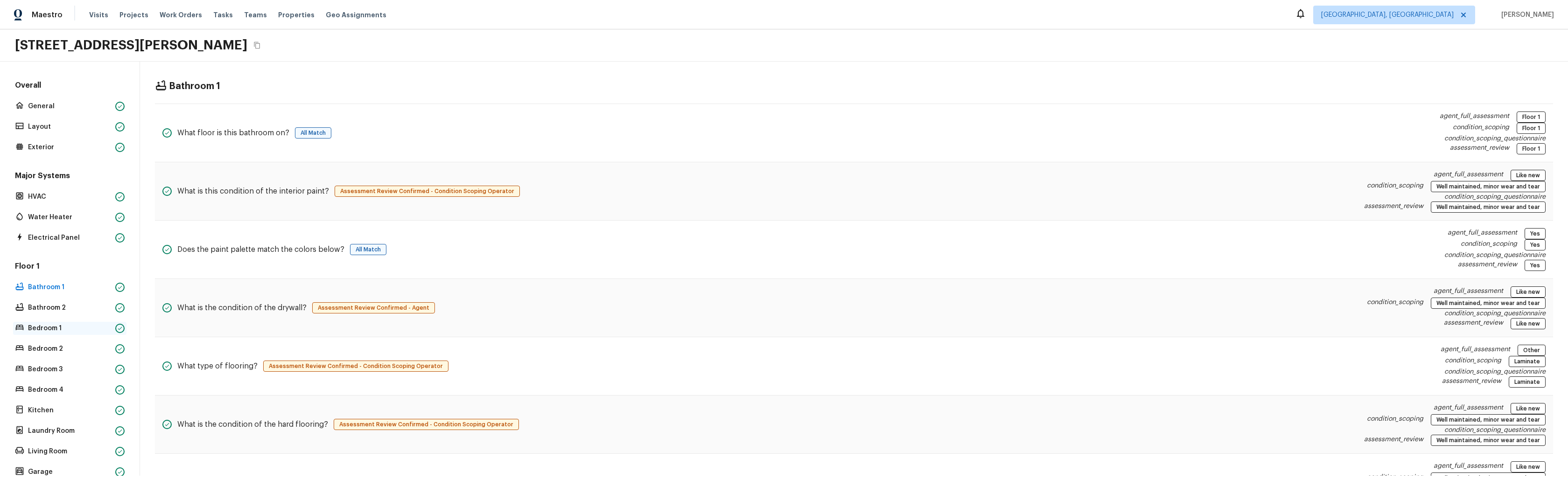
click at [56, 326] on p "Bedroom 1" at bounding box center [70, 328] width 83 height 9
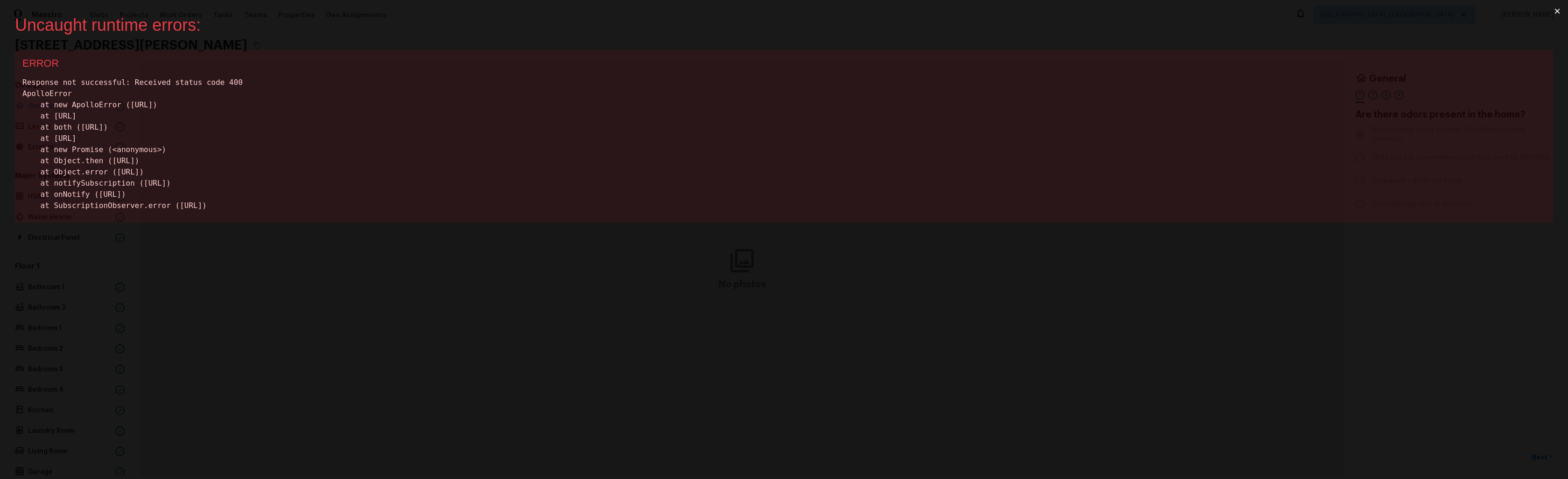
click at [1558, 13] on button "×" at bounding box center [1557, 11] width 21 height 23
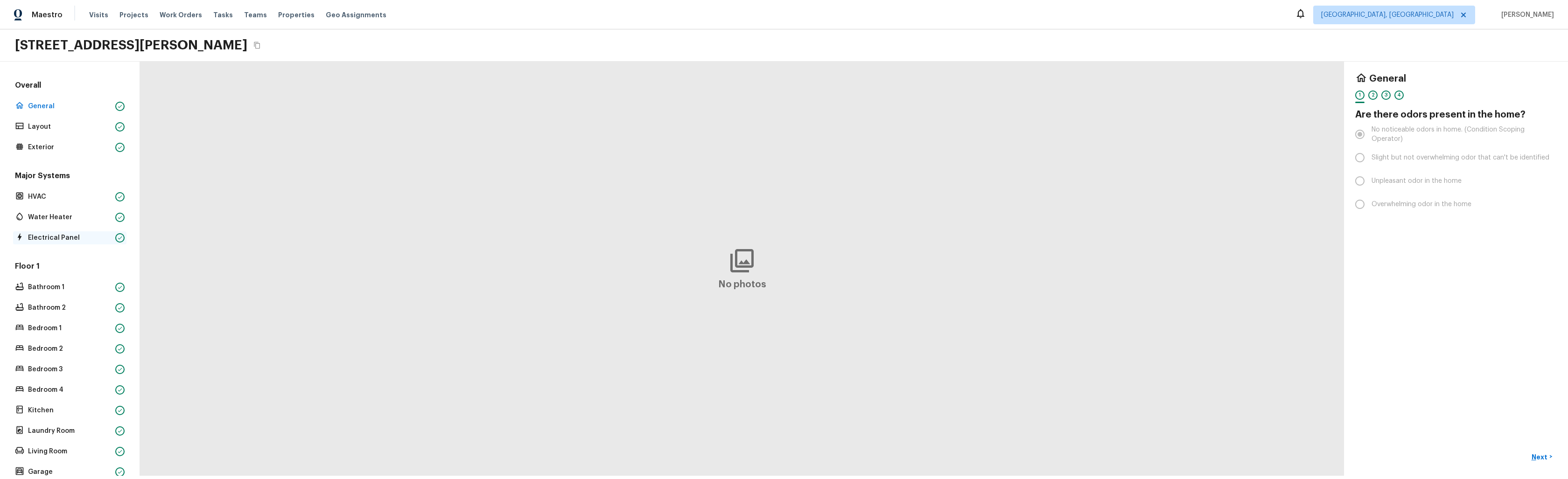
click at [61, 234] on p "Electrical Panel" at bounding box center [70, 238] width 83 height 9
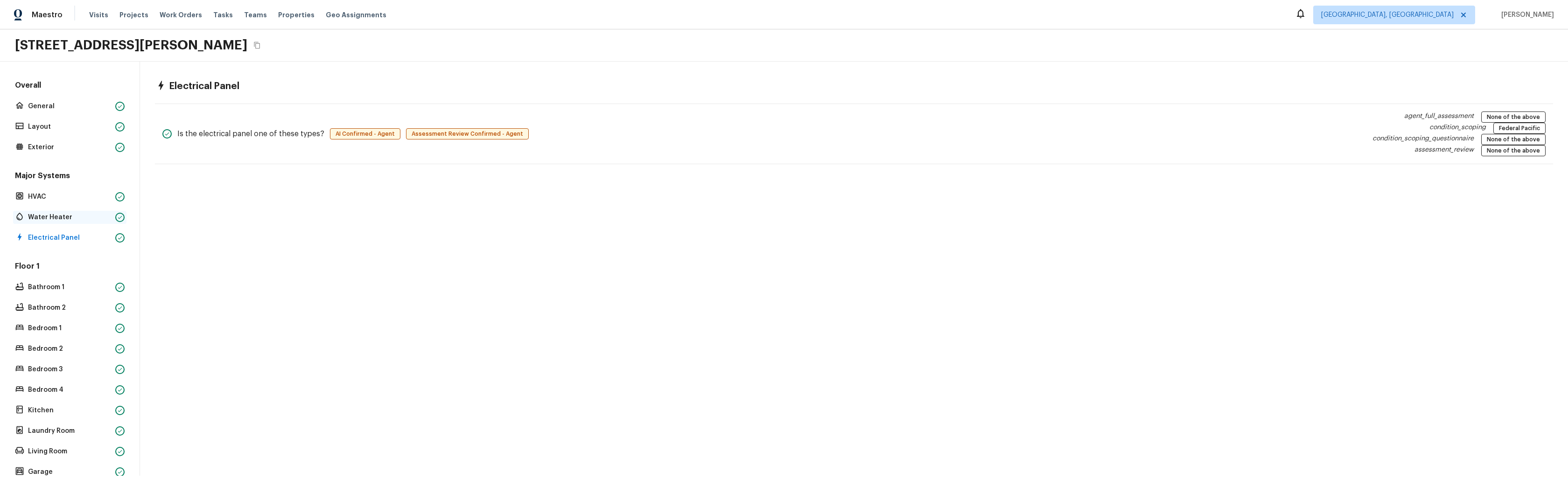
click at [66, 221] on p "Water Heater" at bounding box center [70, 217] width 83 height 9
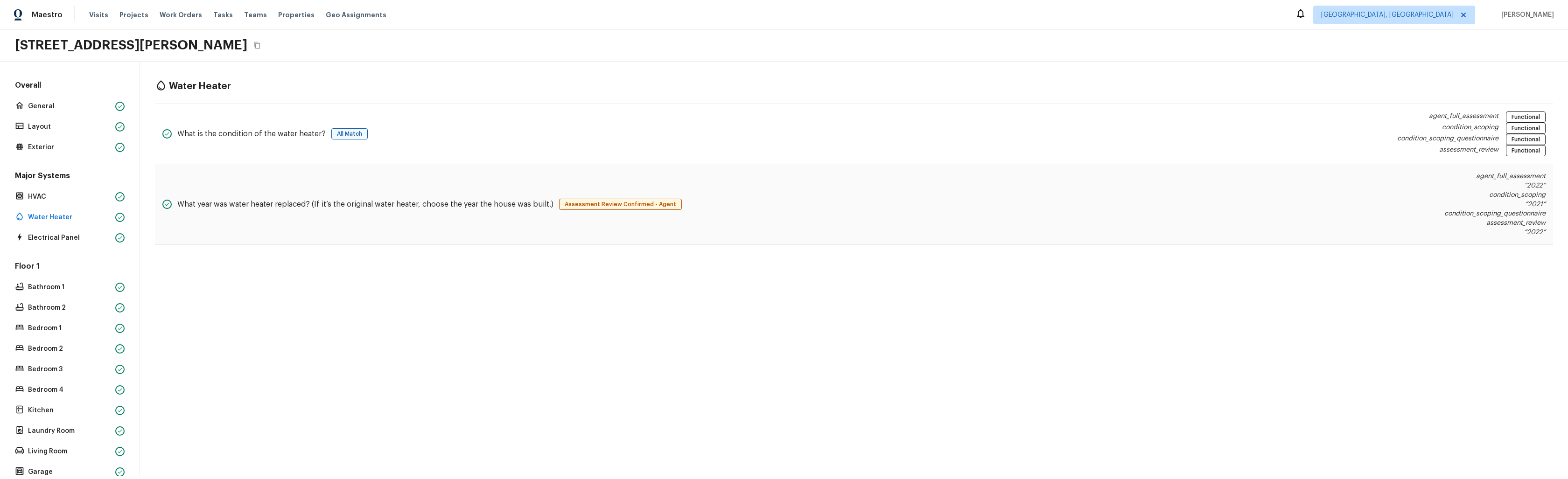
scroll to position [1, 0]
click at [59, 285] on p "Bathroom 1" at bounding box center [70, 286] width 83 height 9
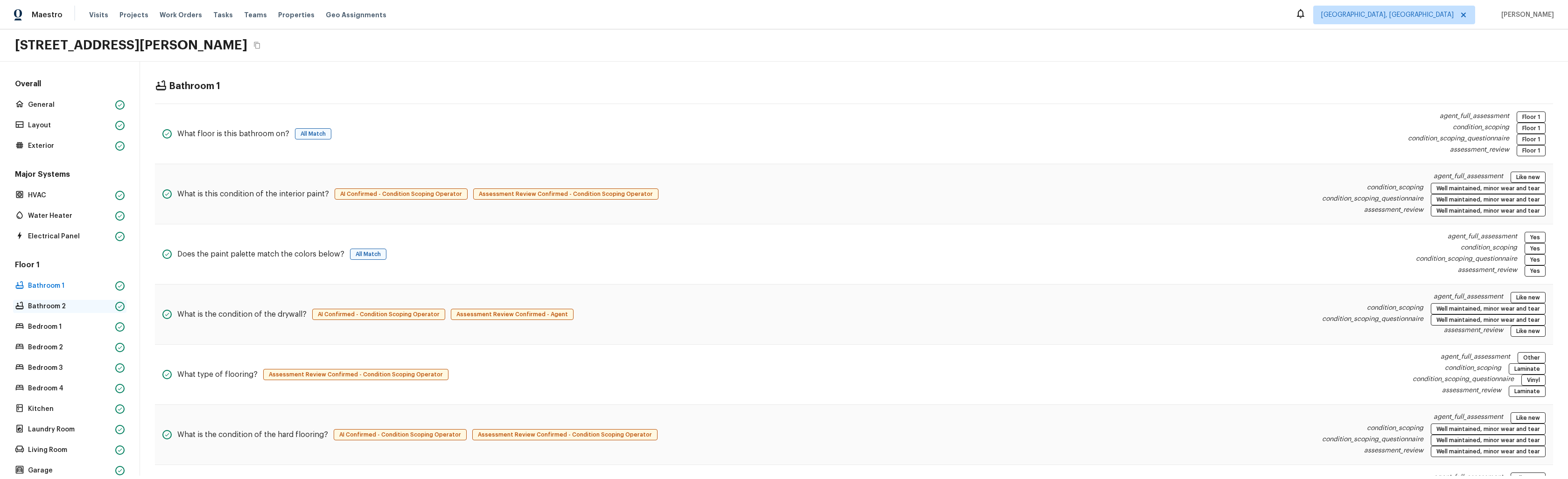
click at [59, 302] on p "Bathroom 2" at bounding box center [70, 306] width 83 height 9
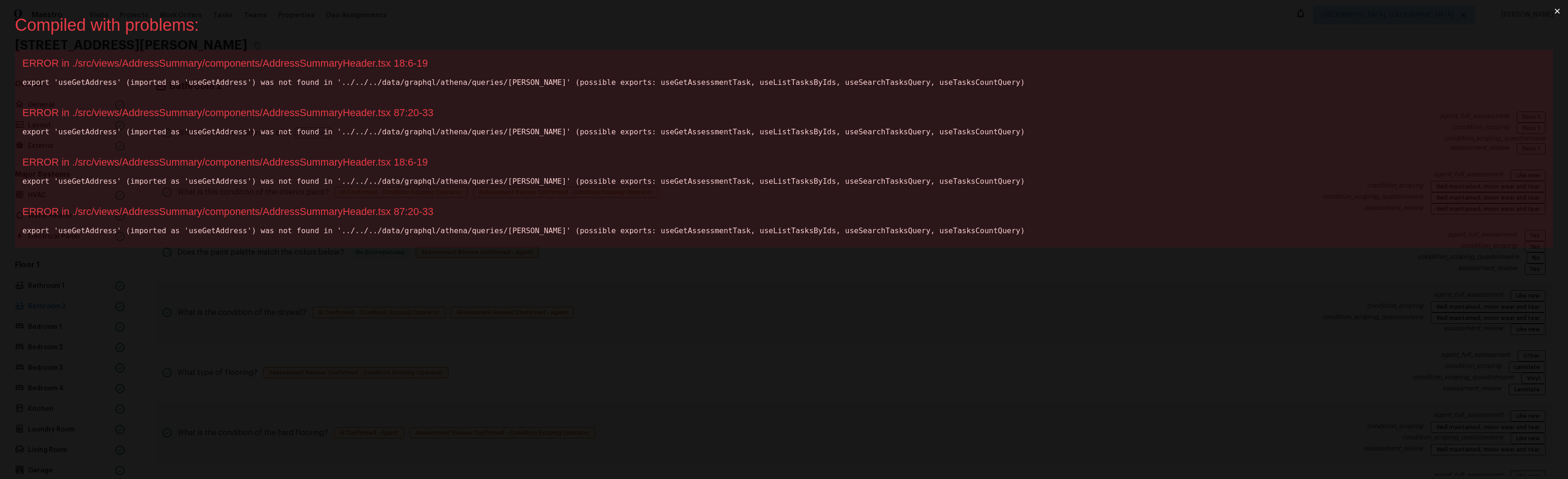
scroll to position [0, 0]
click at [579, 326] on div "Compiled with problems: × ERROR in ./src/views/AddressSummary/components/Addres…" at bounding box center [784, 239] width 1568 height 479
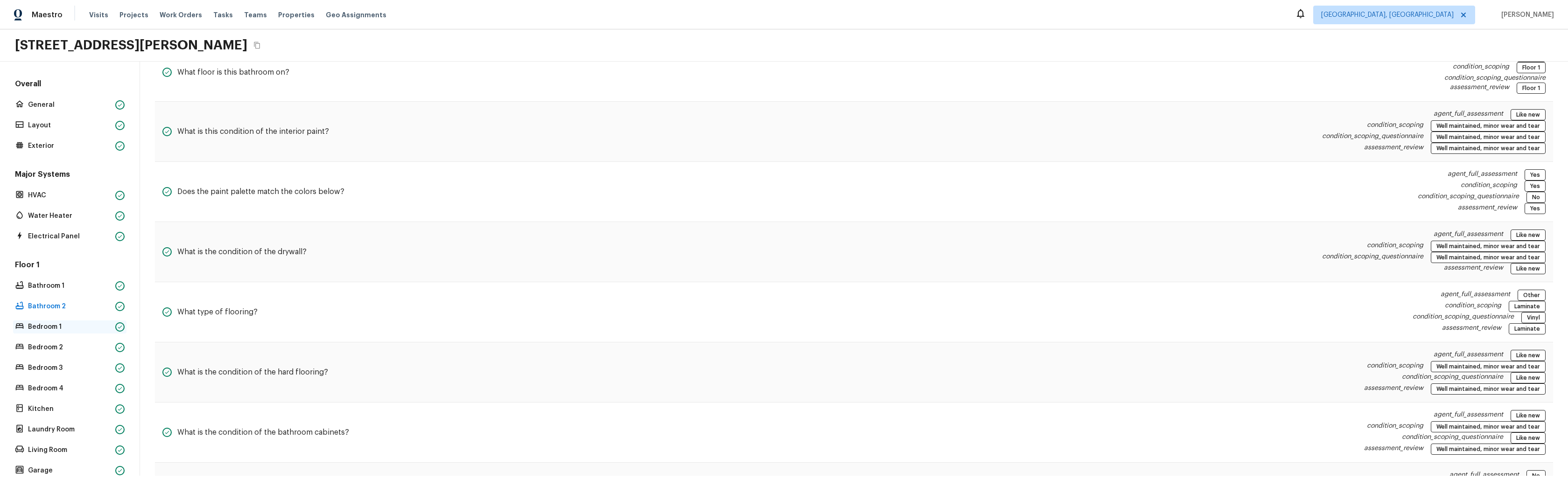
scroll to position [70, 0]
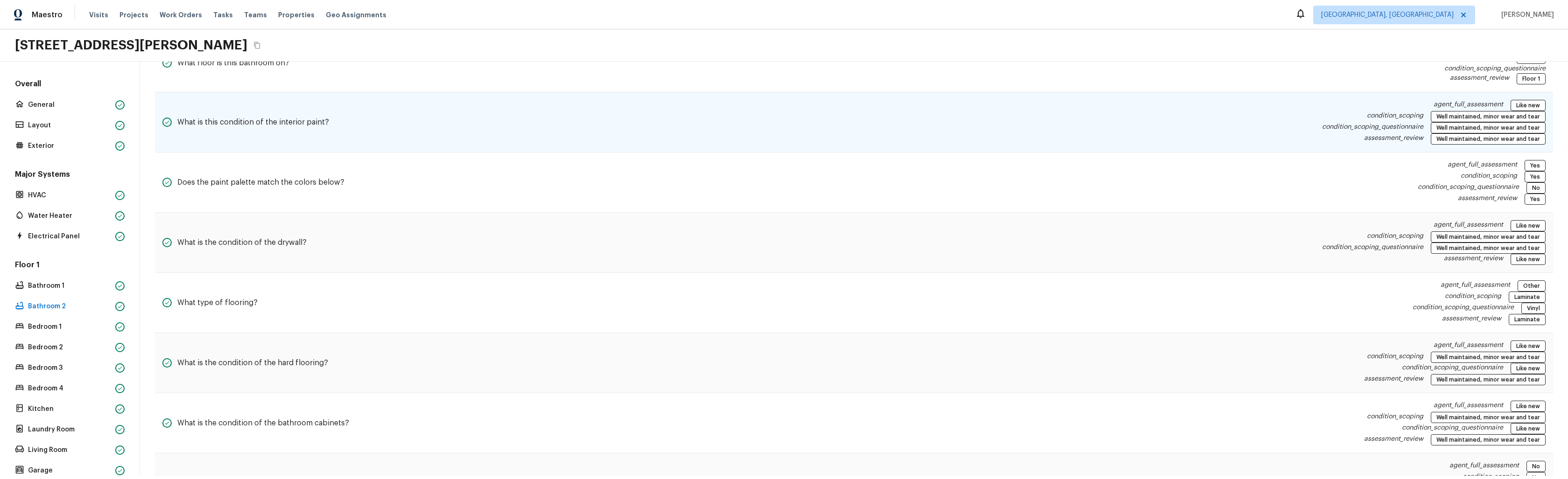
click at [512, 117] on div "What is this condition of the interior paint? agent_full_assessment Like new co…" at bounding box center [854, 122] width 1398 height 60
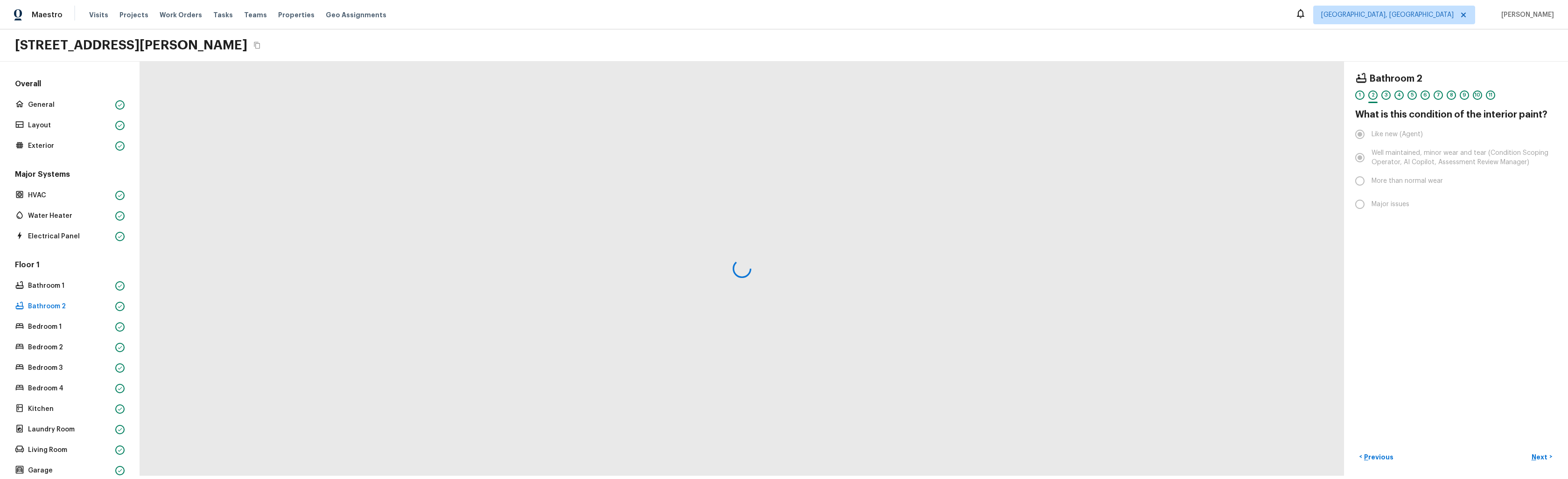
scroll to position [0, 0]
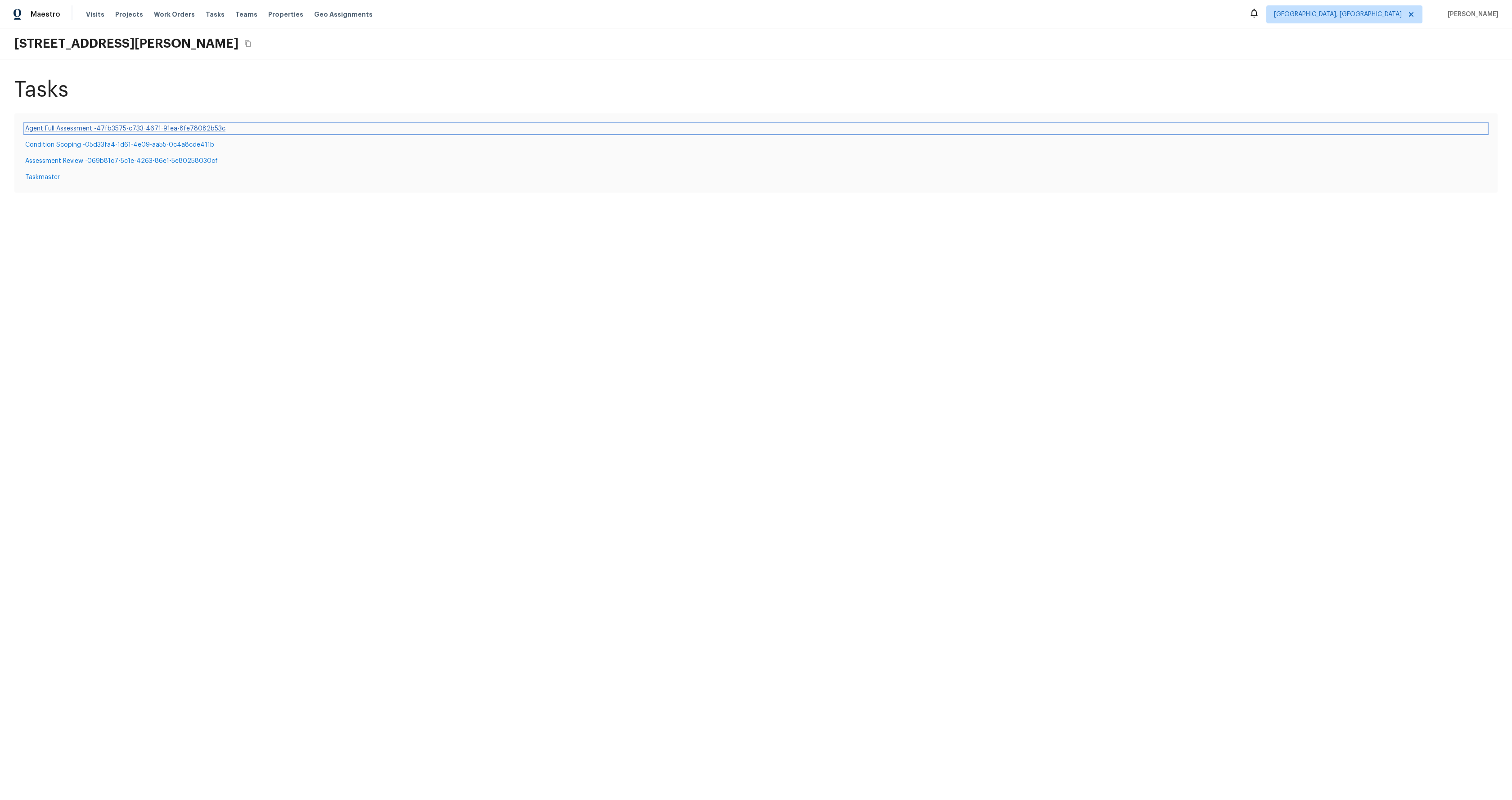
click at [125, 128] on link "Agent Full Assessment - 47fb3575-c733-4671-91ea-8fe78082b53c" at bounding box center [756, 129] width 1462 height 9
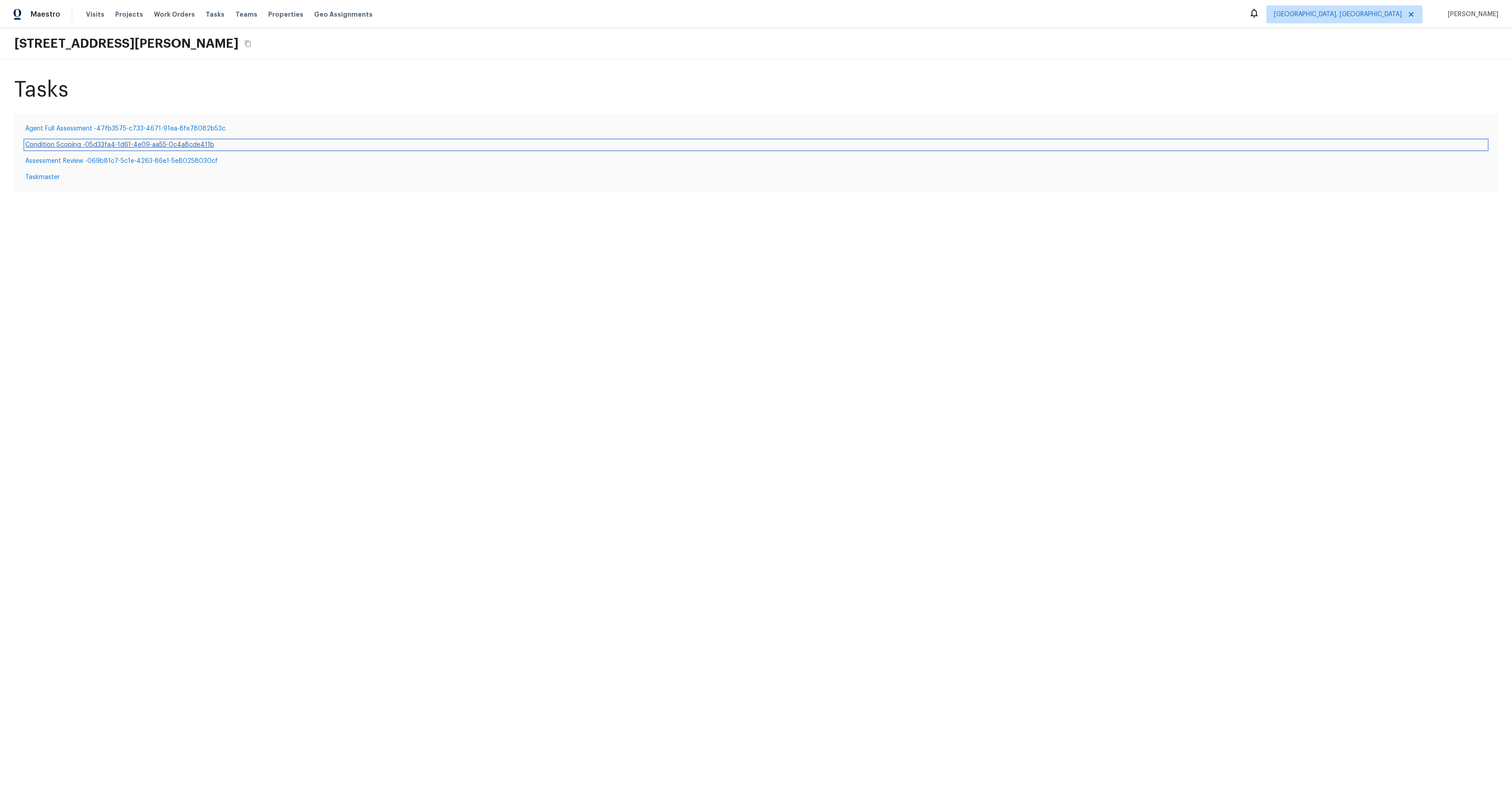
click at [111, 144] on link "Condition Scoping - 05d33fa4-1d61-4e09-aa55-0c4a8cde411b" at bounding box center [756, 144] width 1462 height 9
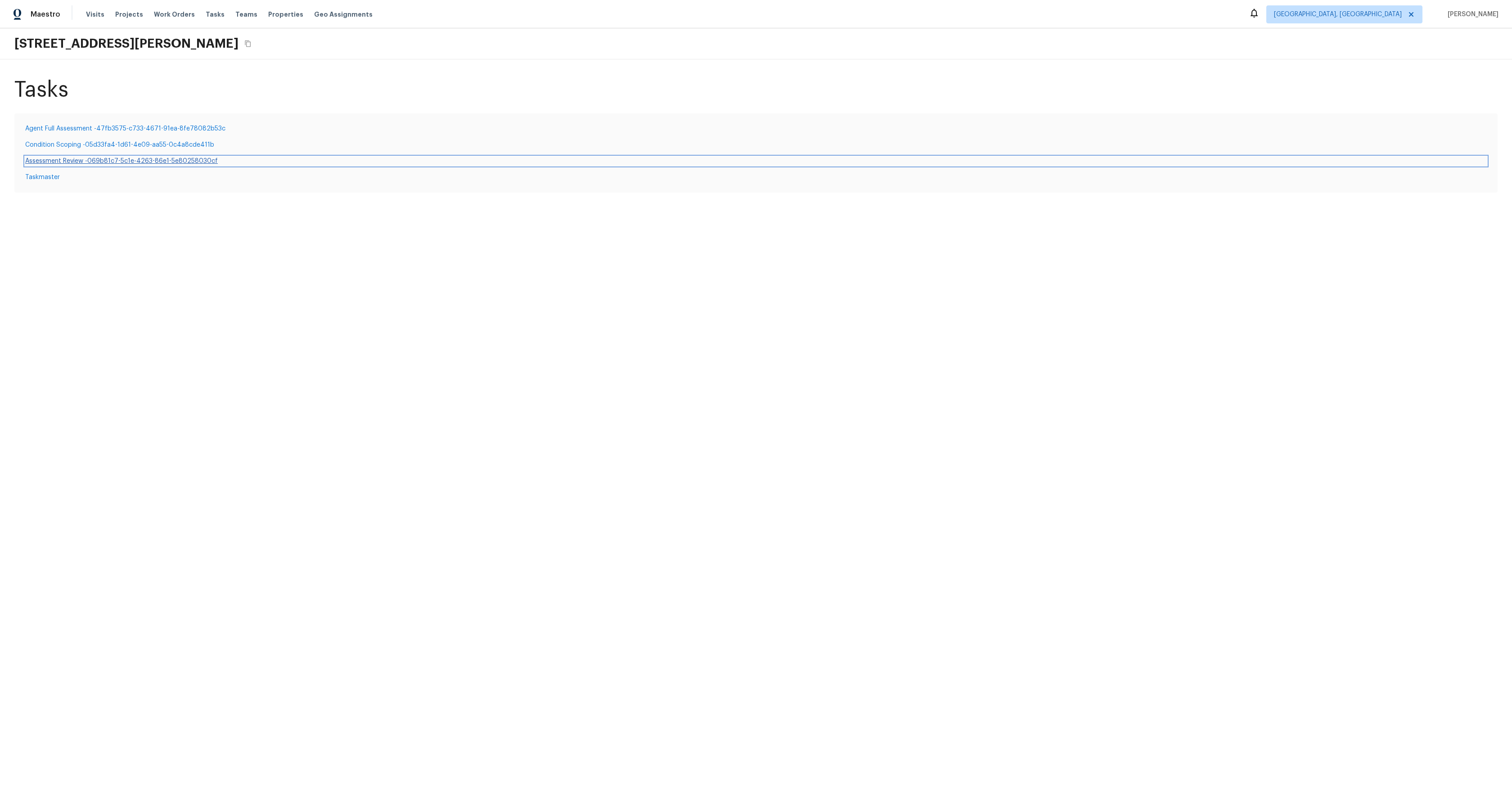
drag, startPoint x: 109, startPoint y: 160, endPoint x: 87, endPoint y: 169, distance: 23.8
click at [109, 160] on link "Assessment Review - 069b81c7-5c1e-4263-86e1-5e80258030cf" at bounding box center [756, 161] width 1462 height 9
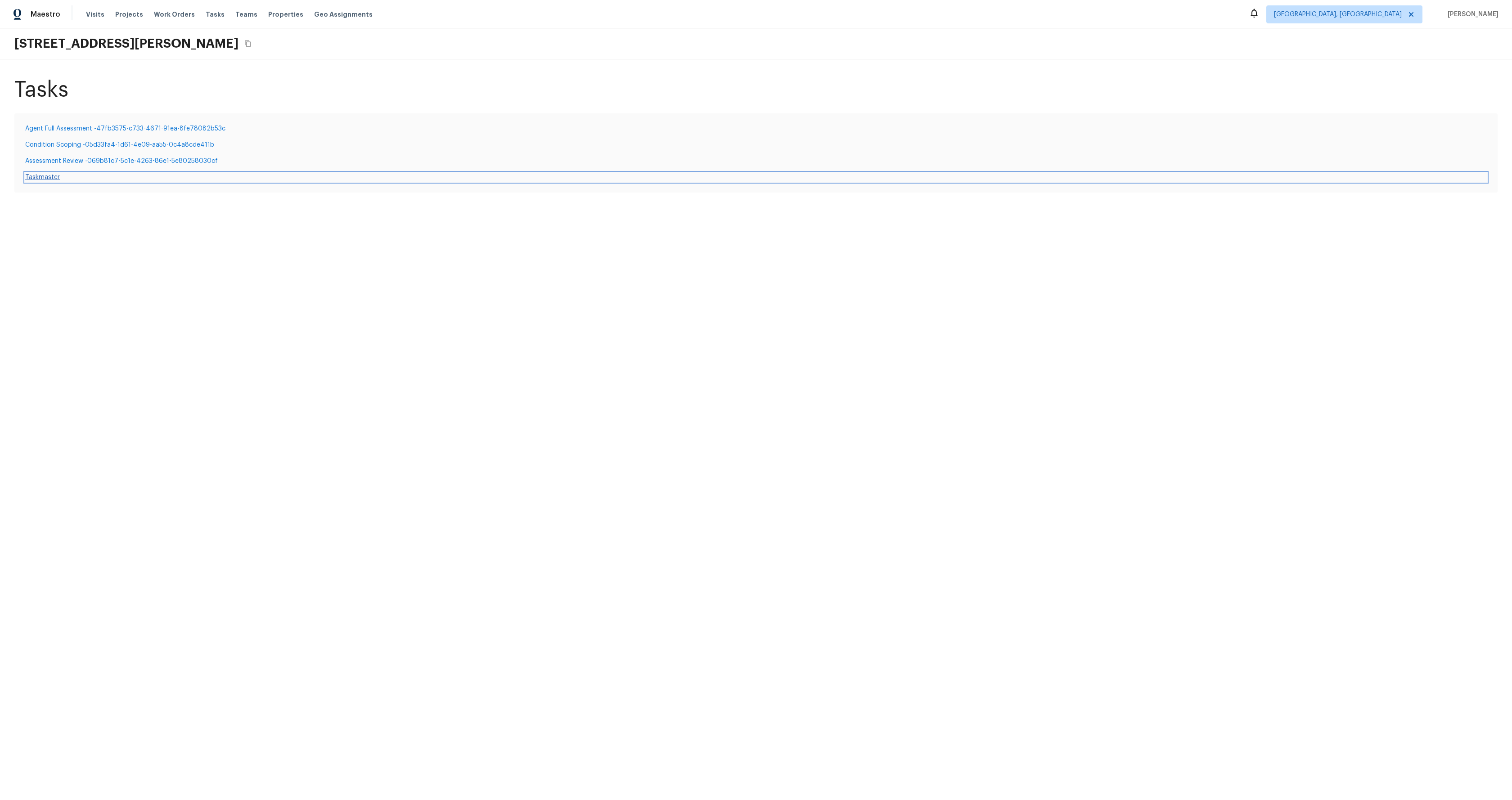
click at [49, 176] on link "Taskmaster" at bounding box center [756, 177] width 1462 height 9
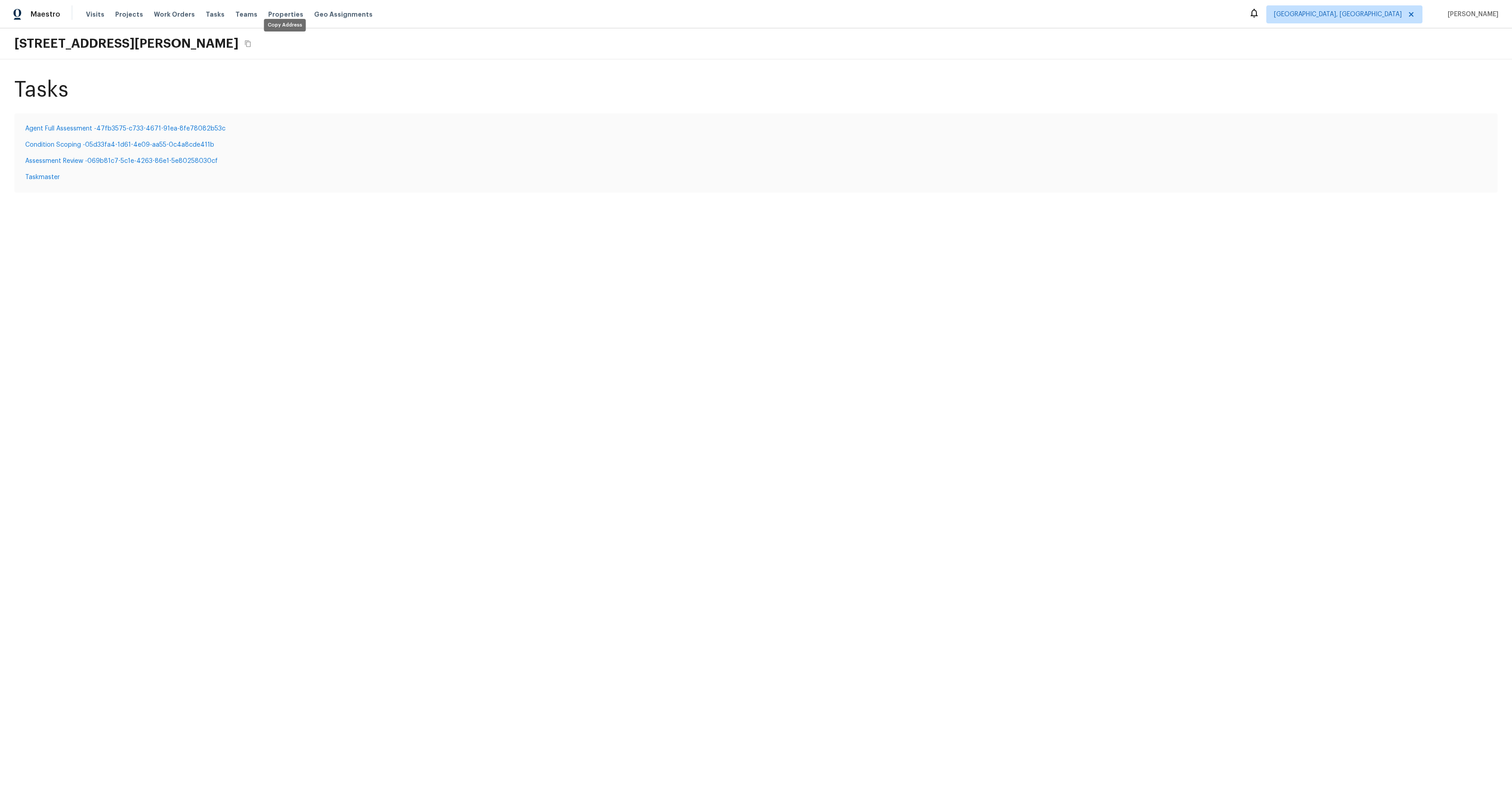
click at [252, 43] on icon "Copy Address" at bounding box center [248, 44] width 7 height 7
click at [395, 210] on html "Maestro Visits Projects Work Orders Tasks Teams Properties Geo Assignments Albu…" at bounding box center [756, 105] width 1512 height 210
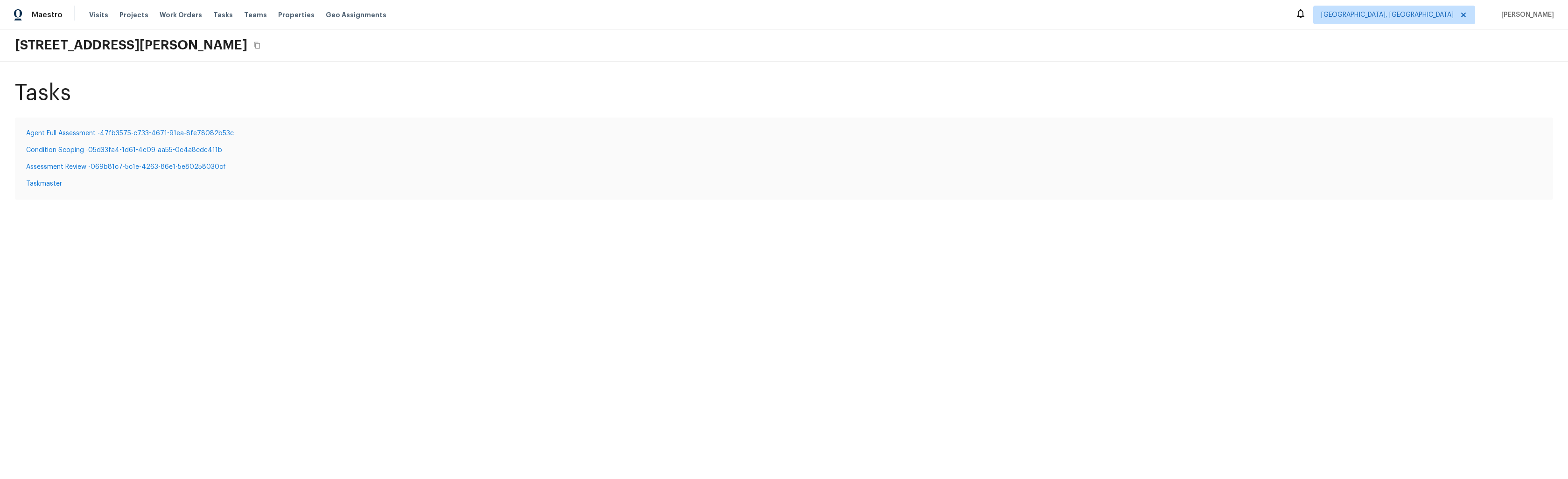
click at [280, 218] on html "Maestro Visits Projects Work Orders Tasks Teams Properties Geo Assignments Albu…" at bounding box center [784, 109] width 1568 height 218
click at [371, 226] on html "Maestro Visits Projects Work Orders Tasks Teams Properties Geo Assignments Albu…" at bounding box center [784, 113] width 1568 height 226
click at [99, 226] on html "Maestro Visits Projects Work Orders Tasks Teams Properties Geo Assignments [GEO…" at bounding box center [784, 113] width 1568 height 226
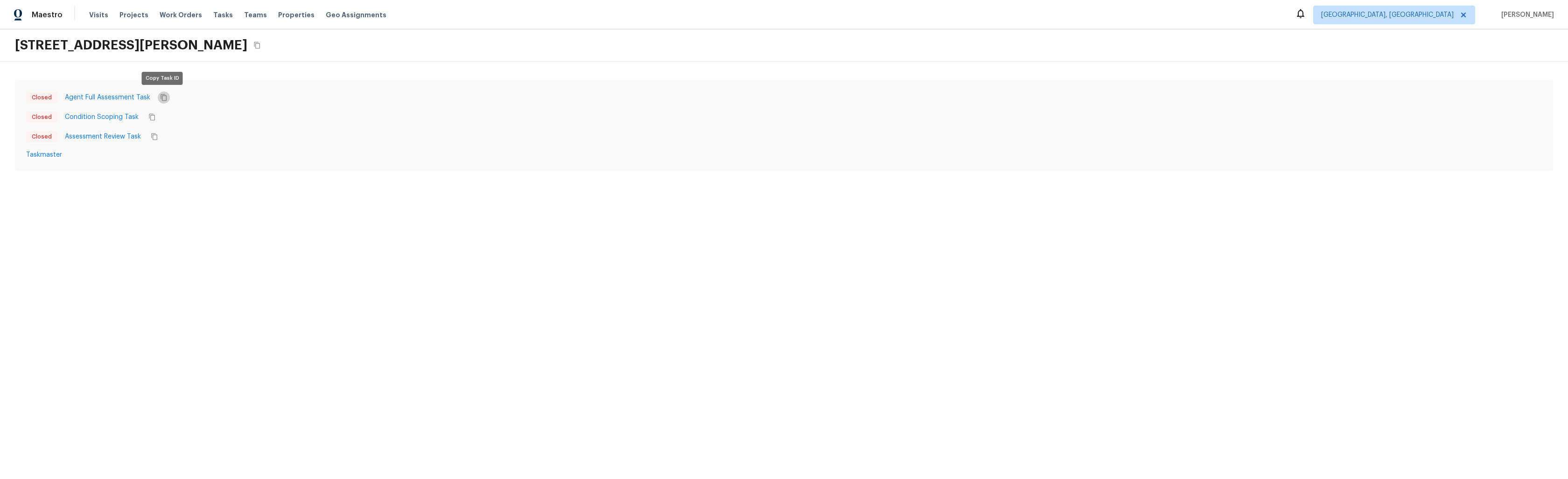
click at [160, 101] on icon "Copy Task ID" at bounding box center [164, 97] width 8 height 8
click at [504, 189] on html "Maestro Visits Projects Work Orders Tasks Teams Properties Geo Assignments [GEO…" at bounding box center [784, 95] width 1568 height 189
click at [96, 100] on link "Agent Full Assessment Task" at bounding box center [104, 97] width 85 height 9
drag, startPoint x: 96, startPoint y: 116, endPoint x: 97, endPoint y: 121, distance: 5.1
click at [96, 116] on link "Condition Scoping Task" at bounding box center [98, 116] width 73 height 9
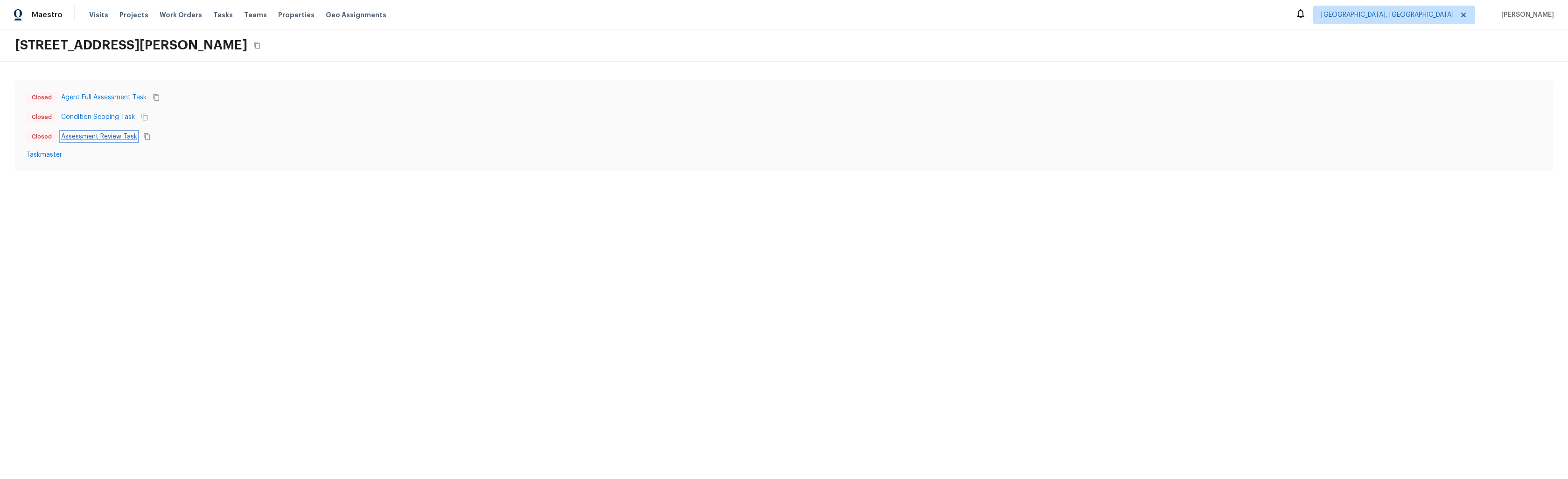
click at [97, 137] on link "Assessment Review Task" at bounding box center [99, 136] width 76 height 9
click at [54, 155] on link "Taskmaster" at bounding box center [784, 154] width 1516 height 9
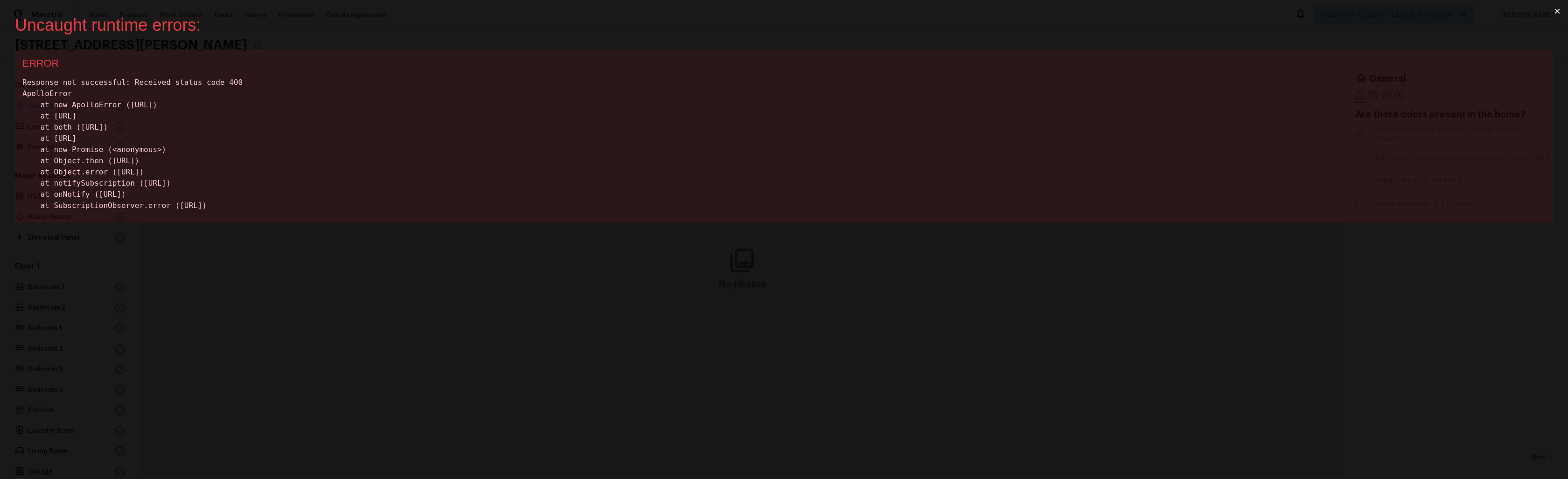
click at [1559, 13] on button "×" at bounding box center [1557, 11] width 21 height 23
click at [1559, 12] on div "Maestro Visits Projects Work Orders Tasks Teams Properties Geo Assignments [GEO…" at bounding box center [784, 15] width 1568 height 30
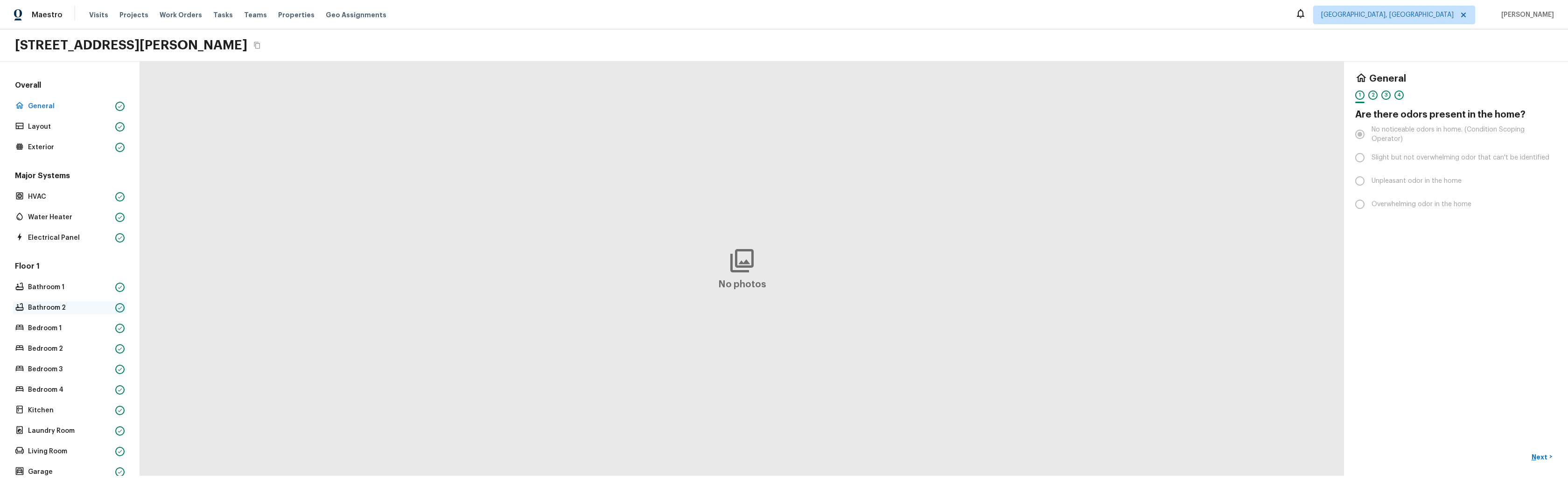
click at [53, 302] on div "Bathroom 2" at bounding box center [70, 308] width 114 height 13
